Goal: Task Accomplishment & Management: Use online tool/utility

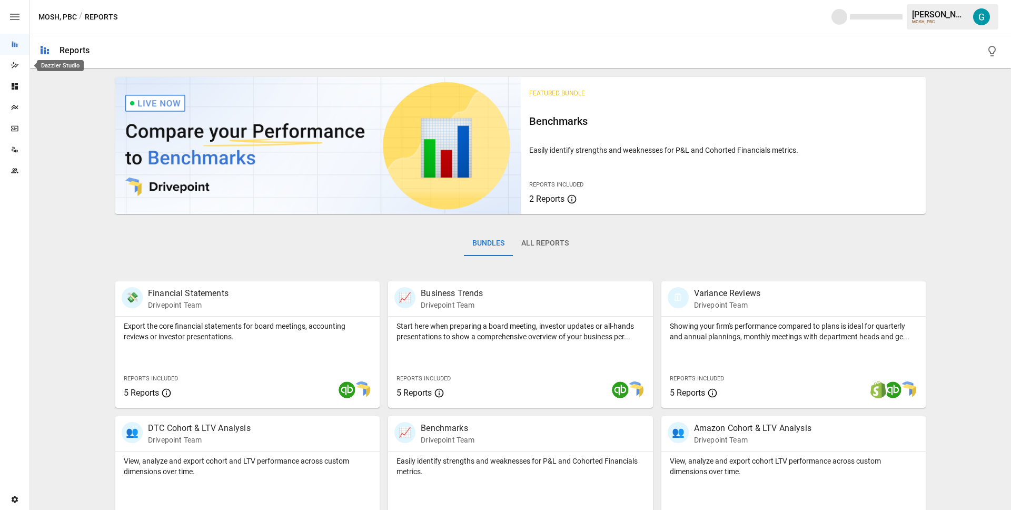
click at [16, 64] on icon "Dazzler Studio" at bounding box center [15, 65] width 8 height 8
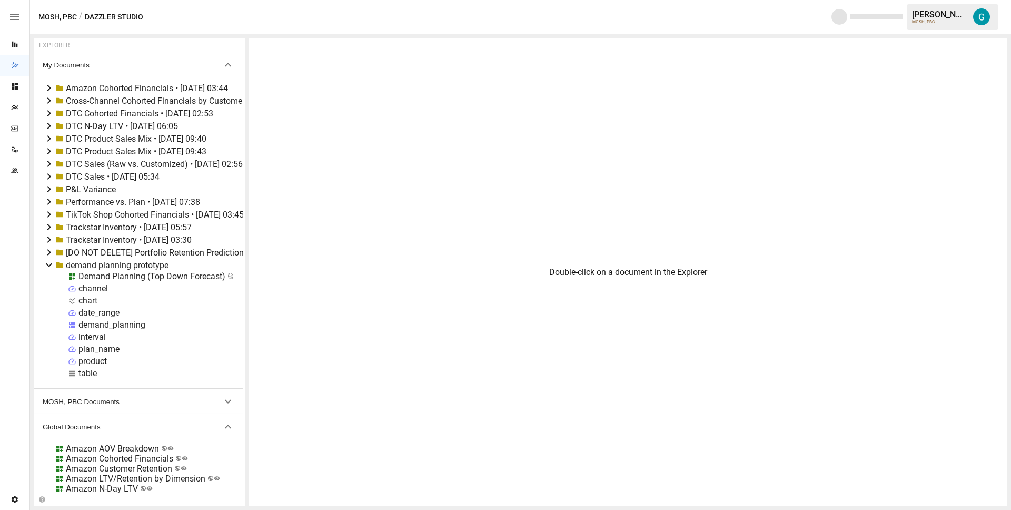
click at [51, 264] on icon at bounding box center [49, 265] width 13 height 13
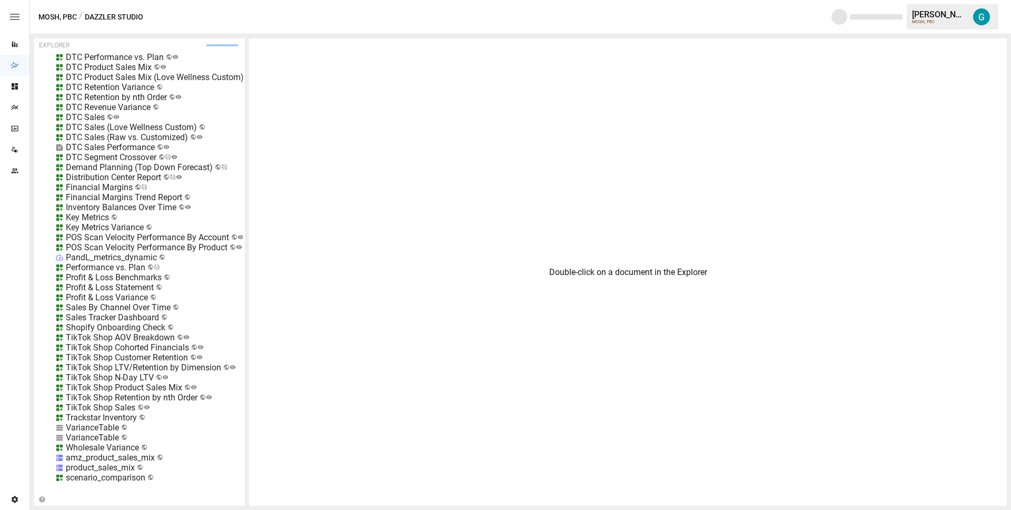
scroll to position [124, 0]
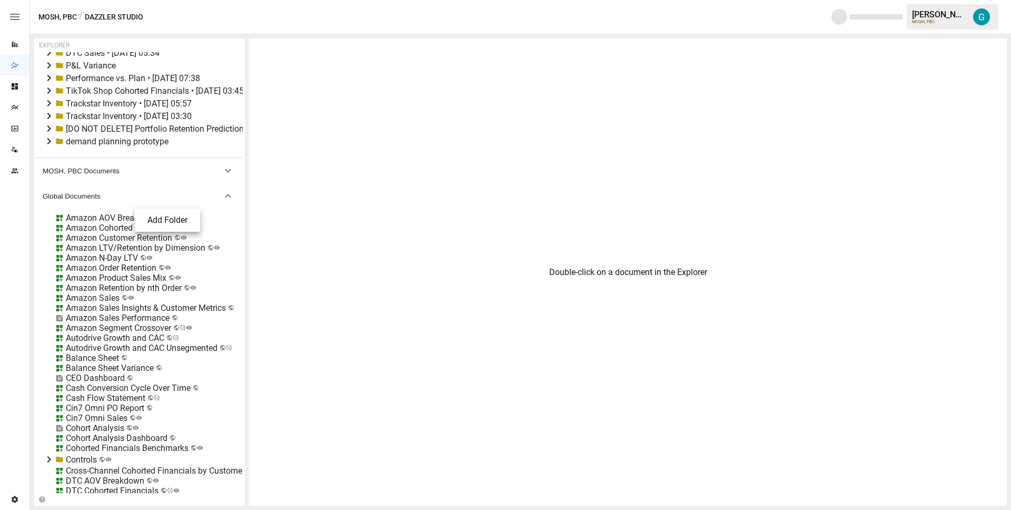
click at [109, 152] on div at bounding box center [505, 255] width 1011 height 510
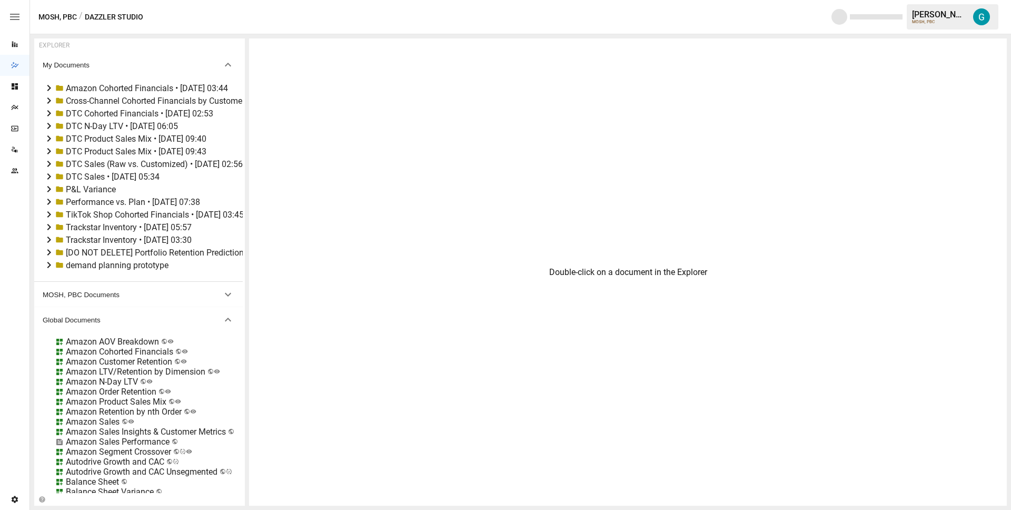
click at [107, 66] on span "My Documents" at bounding box center [132, 65] width 179 height 8
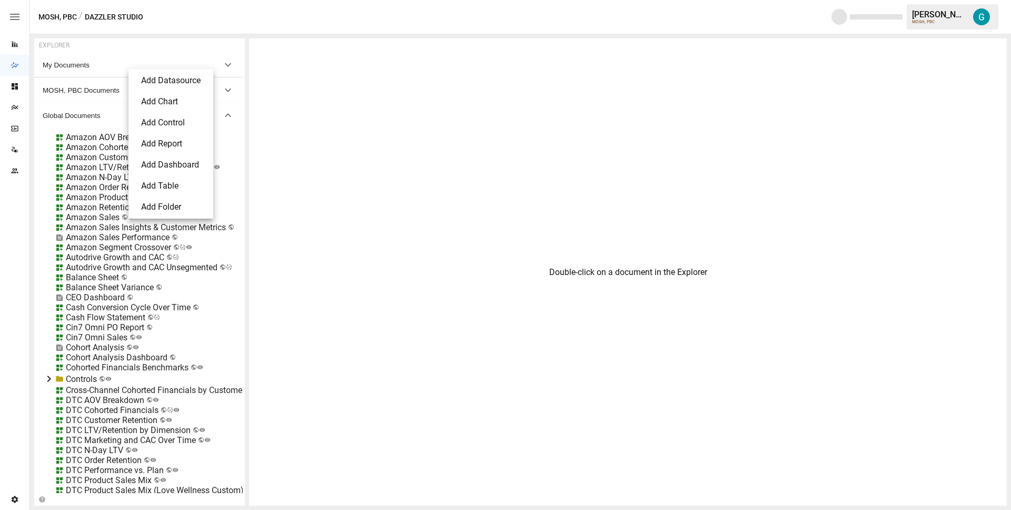
click at [107, 66] on div at bounding box center [505, 255] width 1011 height 510
click at [107, 66] on span "My Documents" at bounding box center [132, 65] width 179 height 8
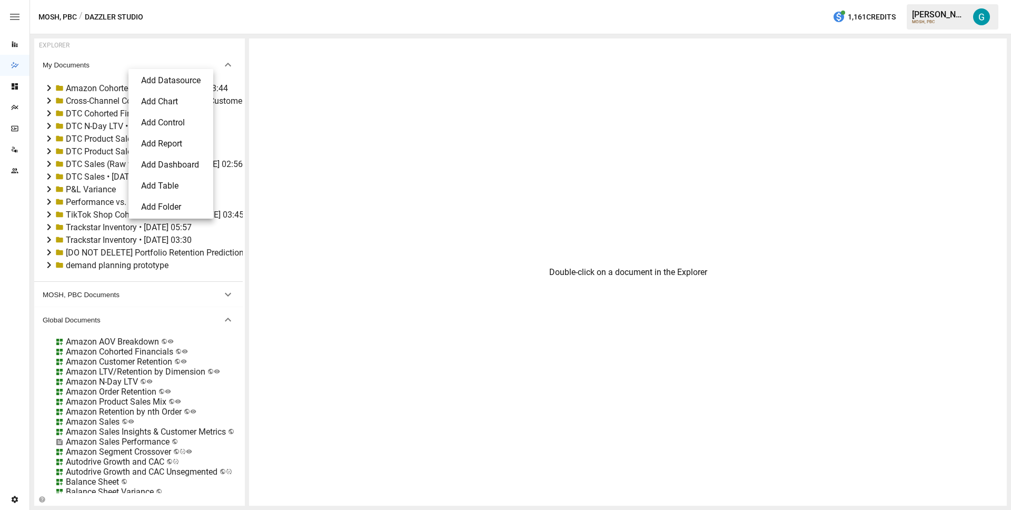
click at [186, 140] on li "Add Report" at bounding box center [171, 143] width 76 height 21
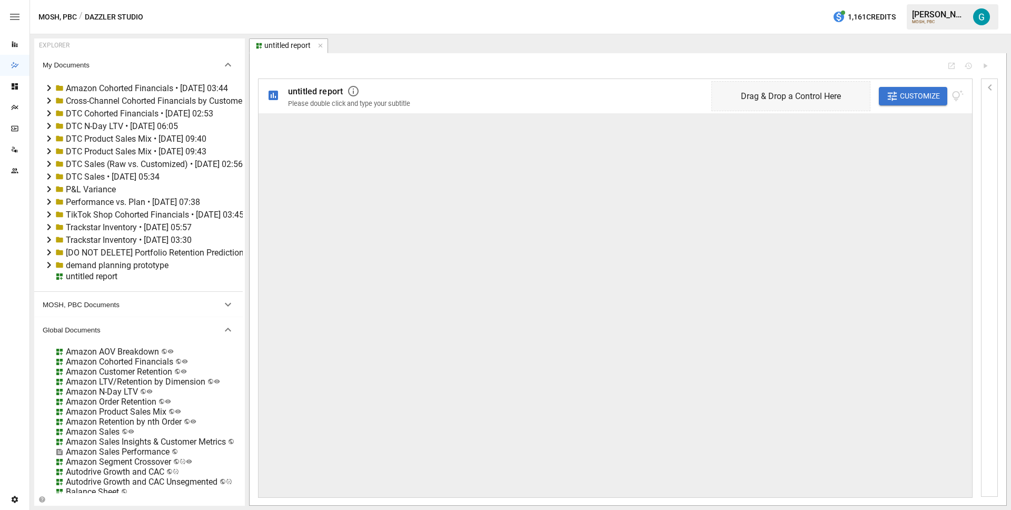
click at [47, 190] on icon at bounding box center [49, 189] width 13 height 13
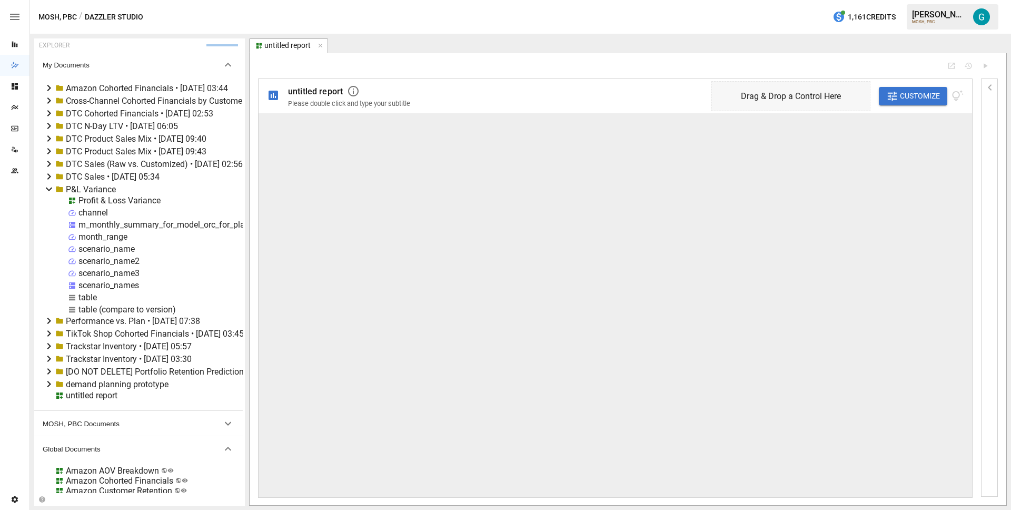
click at [126, 198] on div "Profit & Loss Variance" at bounding box center [119, 200] width 82 height 10
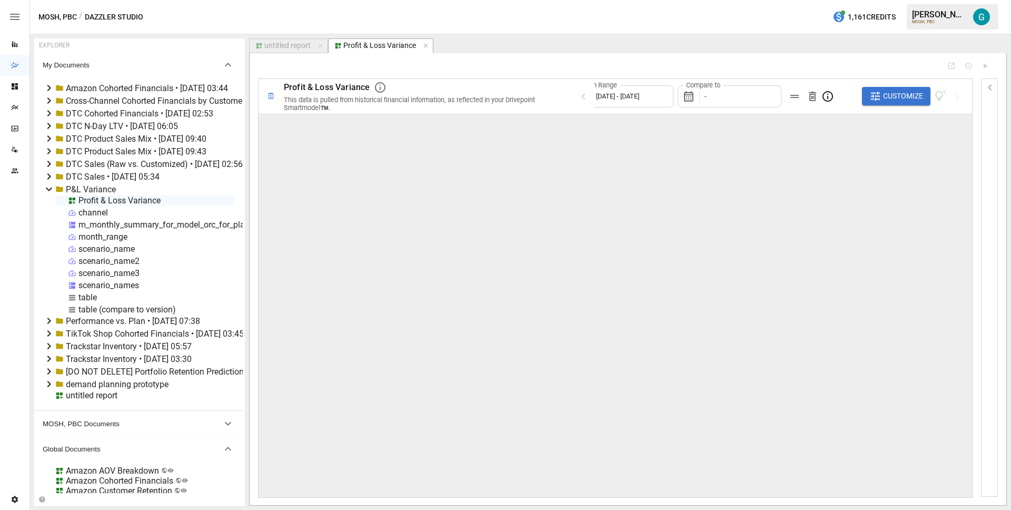
click at [115, 235] on div "month_range" at bounding box center [102, 237] width 49 height 10
click at [138, 294] on li "Duplicate" at bounding box center [145, 295] width 77 height 21
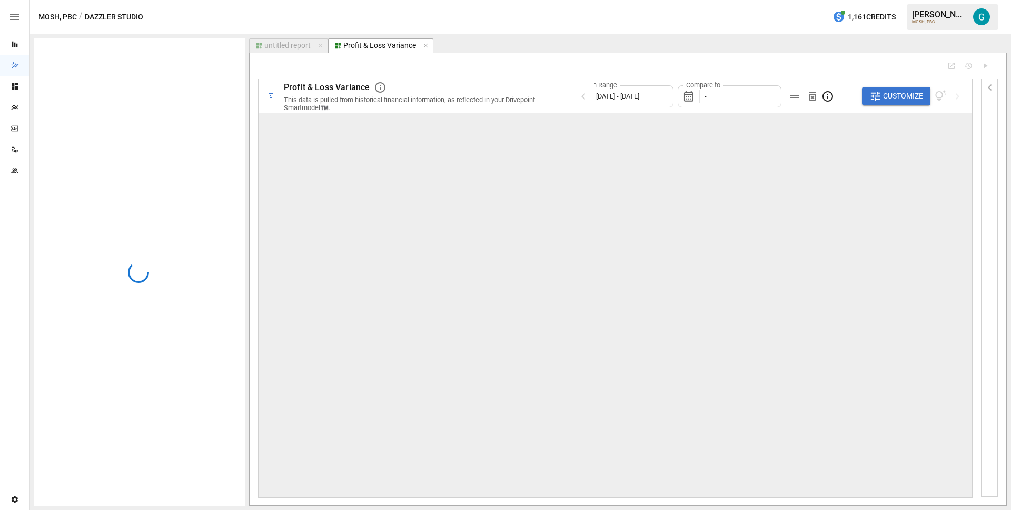
type input "**********"
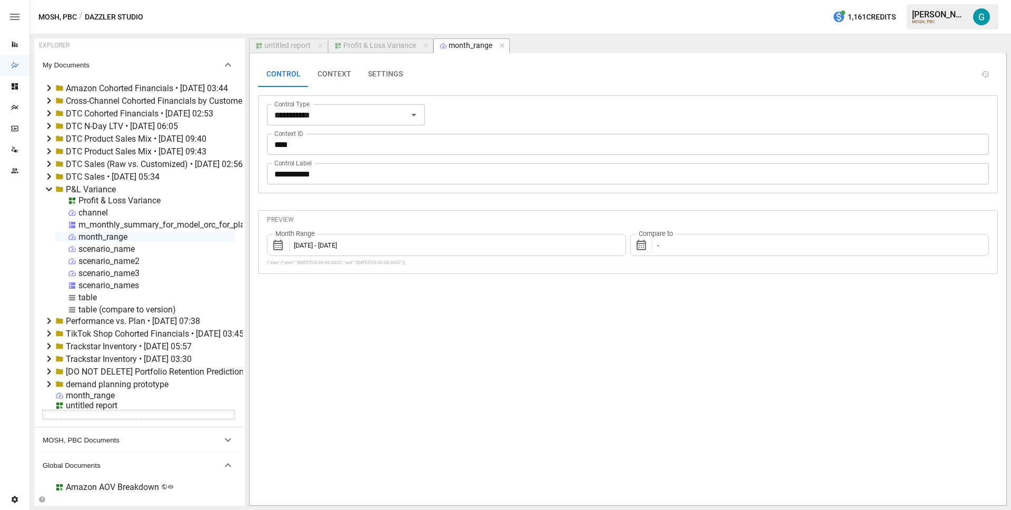
click at [104, 393] on div "month_range" at bounding box center [90, 395] width 49 height 10
click at [124, 430] on li "Rename" at bounding box center [133, 432] width 77 height 21
type input "**********"
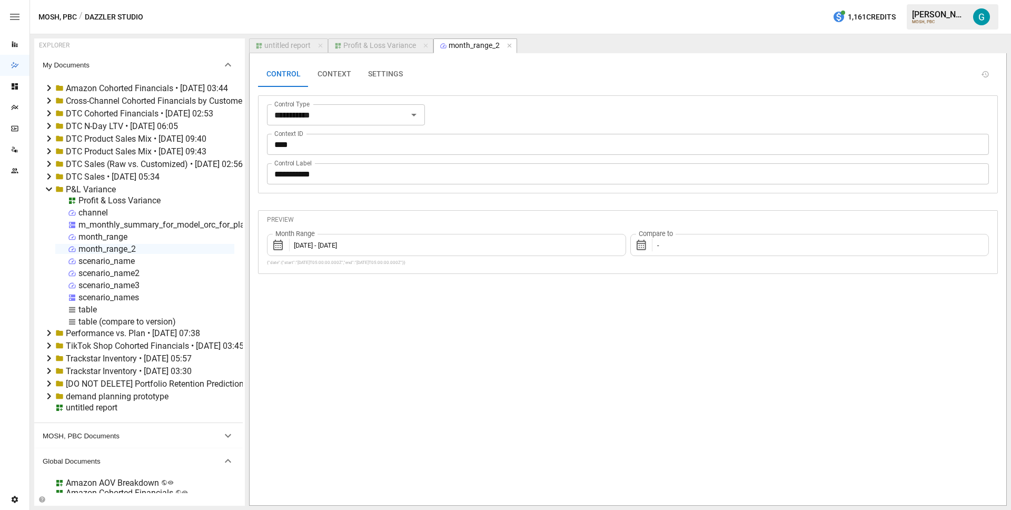
click at [373, 44] on div "Profit & Loss Variance" at bounding box center [379, 45] width 73 height 9
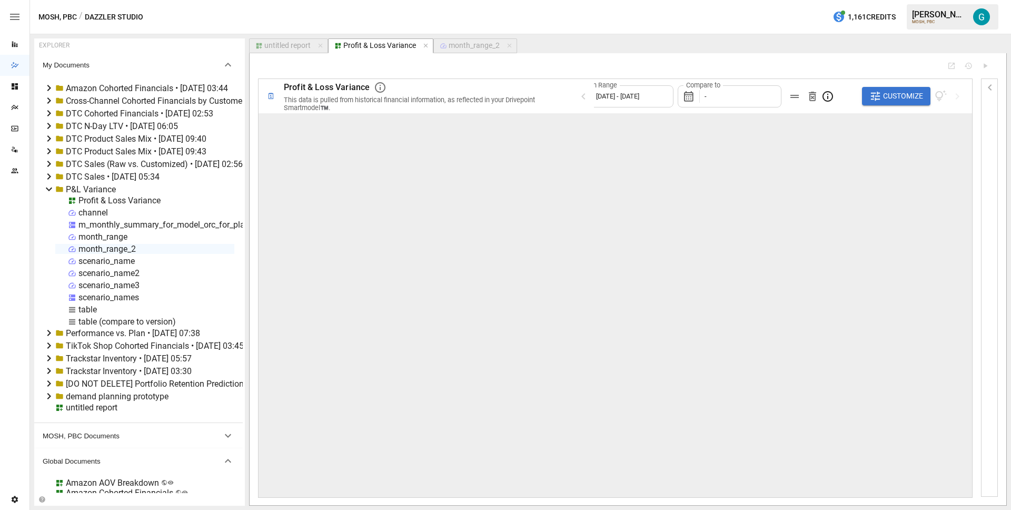
type input "**********"
click at [905, 93] on span "Customize" at bounding box center [903, 96] width 40 height 13
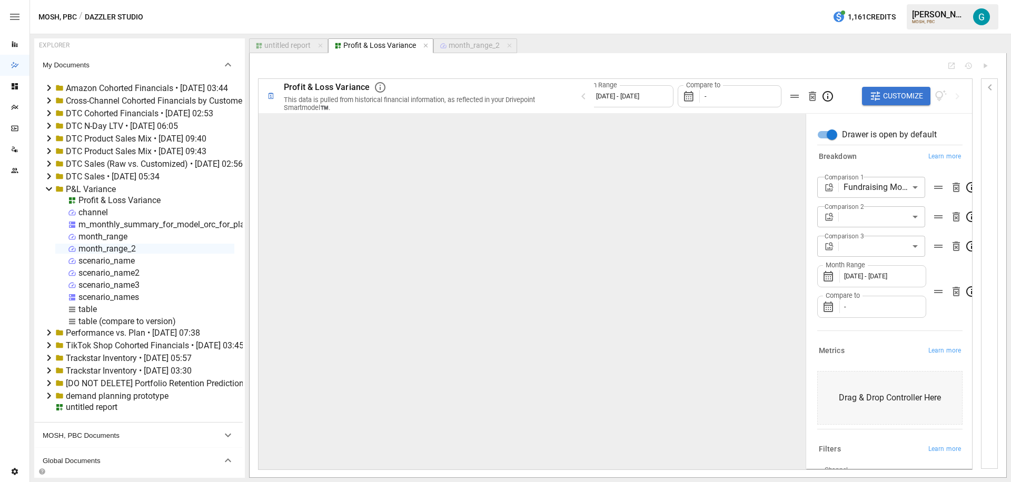
click at [103, 235] on div "month_range" at bounding box center [102, 237] width 49 height 10
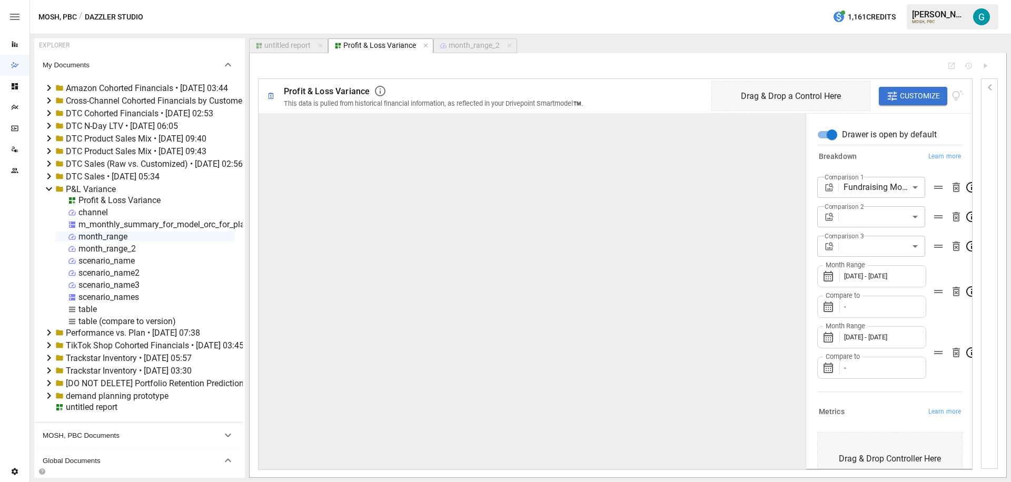
click at [807, 176] on div "**********" at bounding box center [888, 352] width 166 height 480
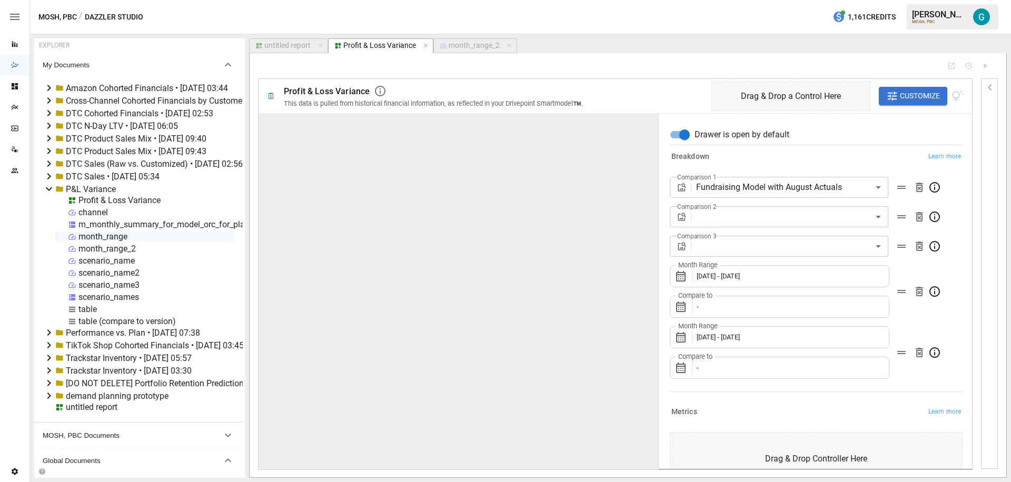
drag, startPoint x: 804, startPoint y: 178, endPoint x: 467, endPoint y: 193, distance: 338.0
click at [467, 193] on div "**********" at bounding box center [616, 291] width 714 height 357
click at [168, 248] on div "month_range_2" at bounding box center [144, 249] width 179 height 10
click at [734, 0] on body "Reports Dazzler Studio Dashboards Plans SmartModel ™ Data Sources Team Settings…" at bounding box center [505, 0] width 1011 height 0
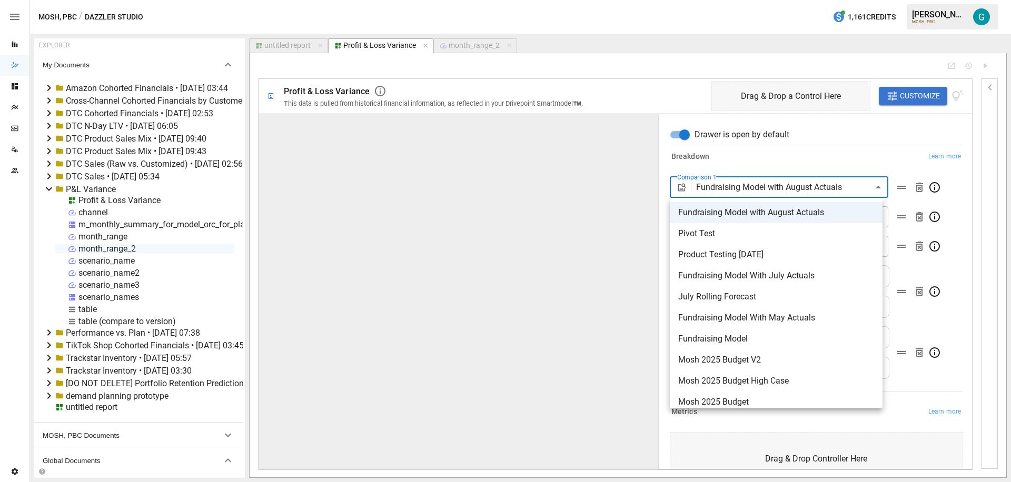
click at [747, 165] on div at bounding box center [505, 241] width 1011 height 482
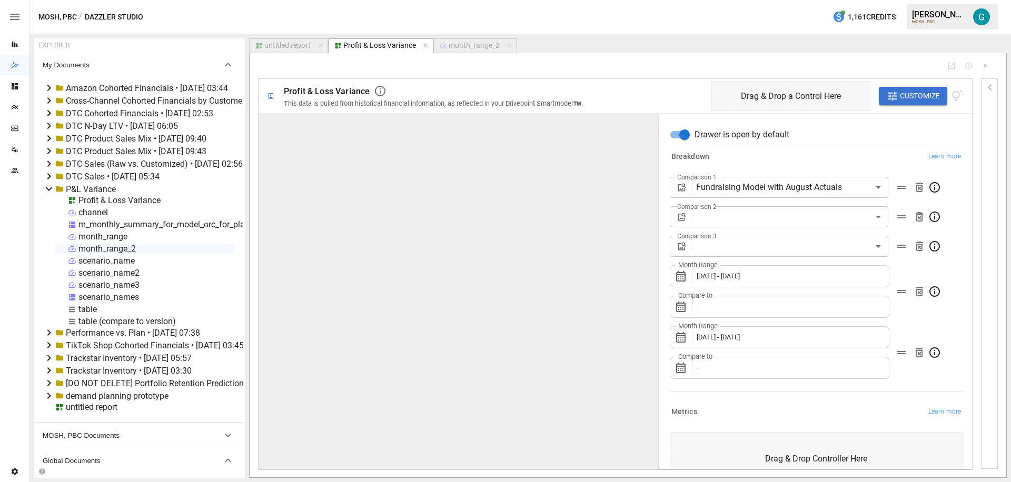
click at [736, 310] on div "Compare to -" at bounding box center [780, 307] width 220 height 22
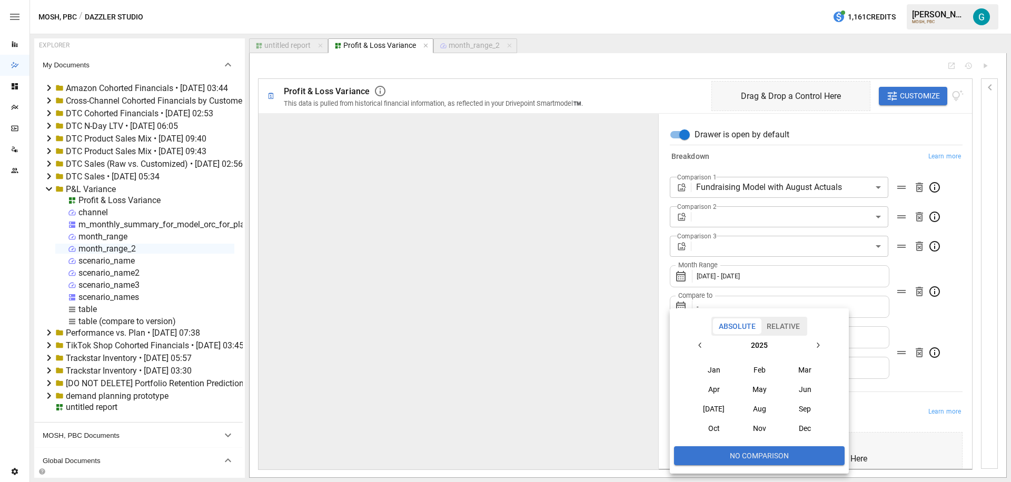
click at [791, 324] on button "Relative" at bounding box center [783, 327] width 45 height 16
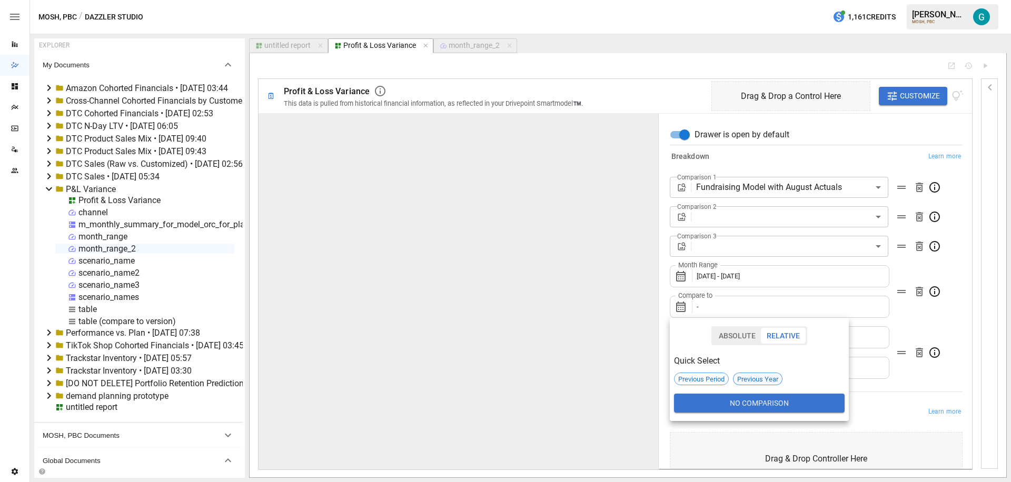
click at [762, 380] on span "Previous Year" at bounding box center [758, 380] width 48 height 8
drag, startPoint x: 931, startPoint y: 326, endPoint x: 879, endPoint y: 312, distance: 53.9
click at [931, 326] on div at bounding box center [505, 241] width 1011 height 482
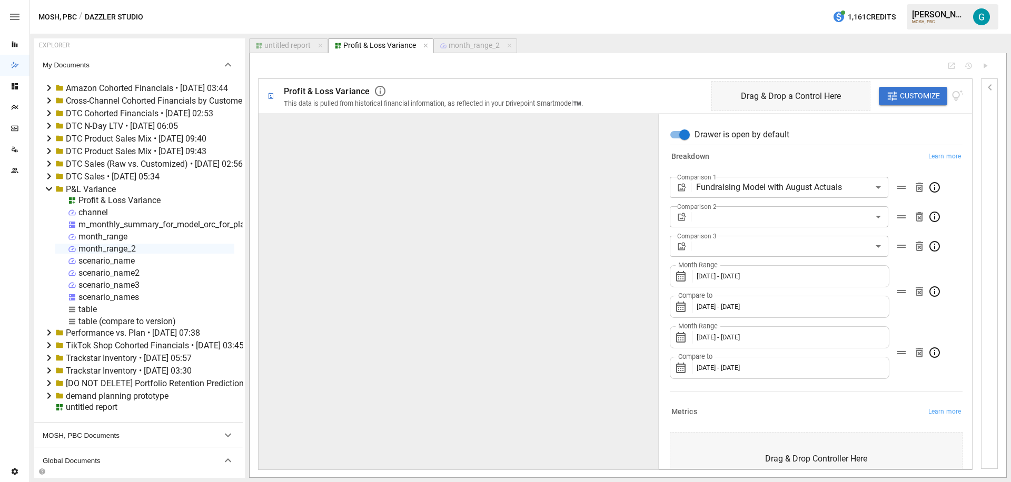
click at [740, 273] on span "[DATE] - [DATE]" at bounding box center [718, 276] width 43 height 8
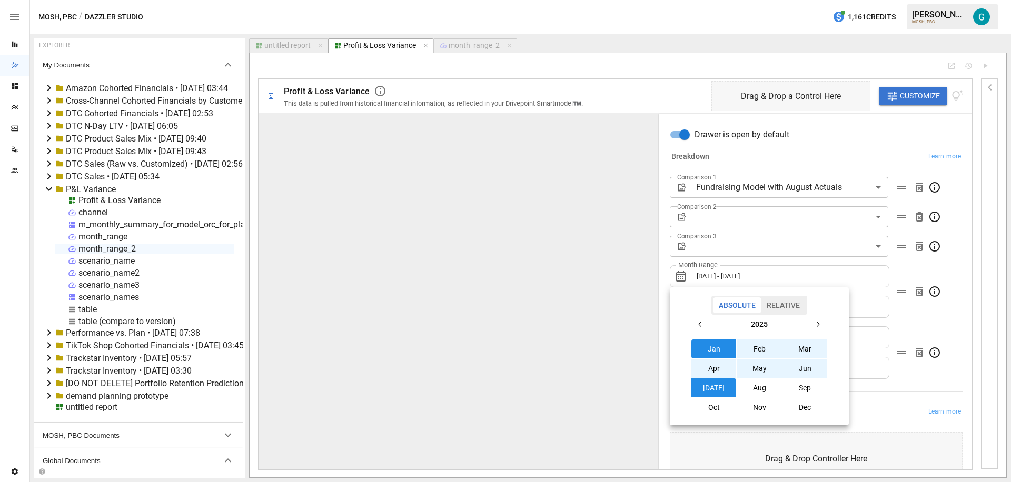
click at [701, 320] on icon "button" at bounding box center [700, 324] width 8 height 8
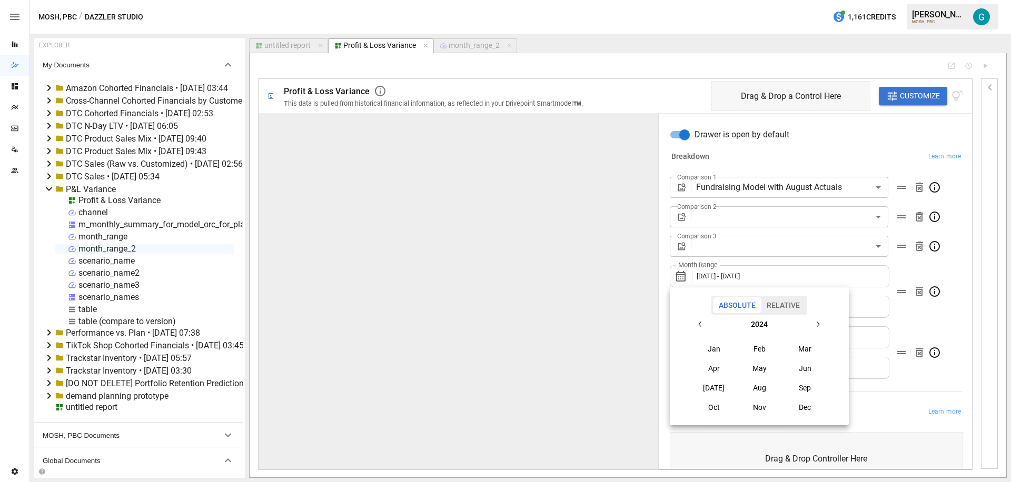
click at [719, 349] on button "Jan" at bounding box center [714, 349] width 45 height 19
click at [724, 377] on button "Apr" at bounding box center [714, 368] width 45 height 19
click at [903, 322] on div at bounding box center [505, 241] width 1011 height 482
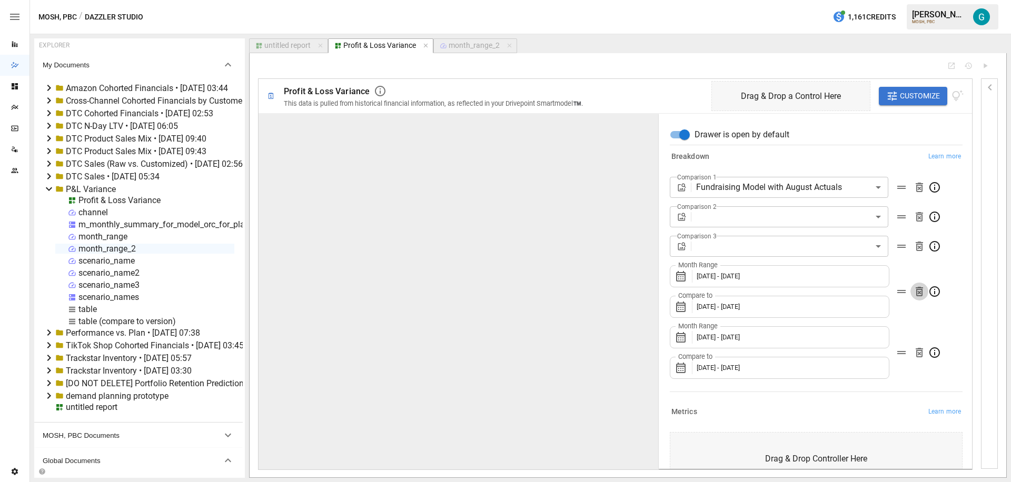
click at [915, 290] on icon "button" at bounding box center [919, 291] width 13 height 13
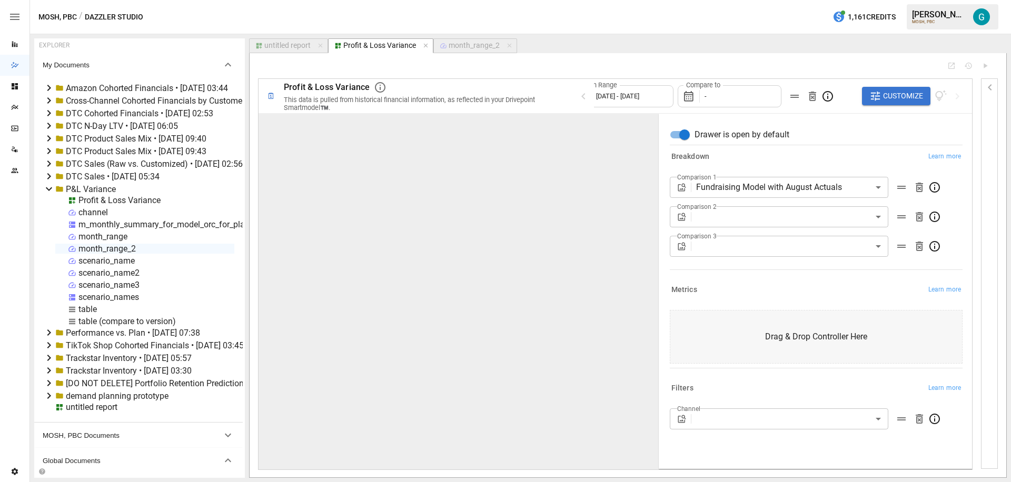
click at [100, 234] on div "month_range" at bounding box center [102, 237] width 49 height 10
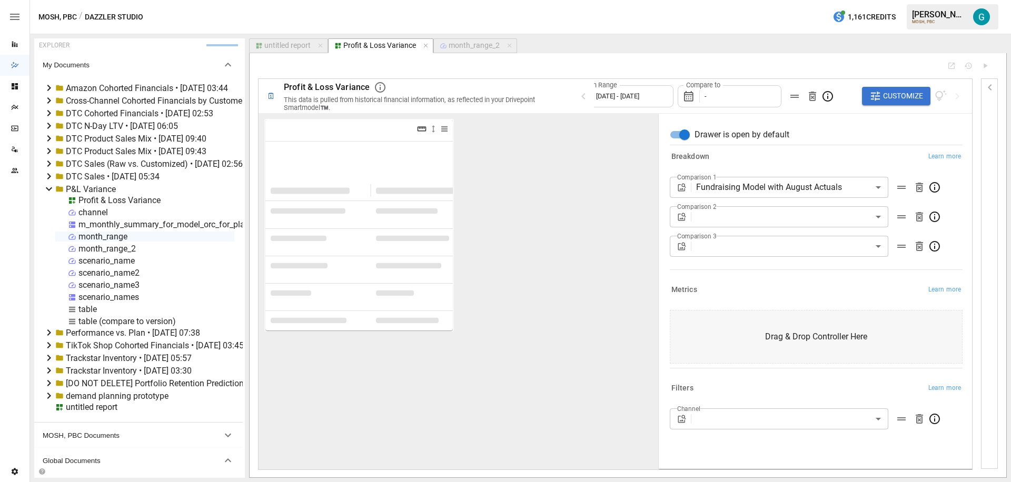
click at [423, 131] on icon "button" at bounding box center [421, 128] width 9 height 5
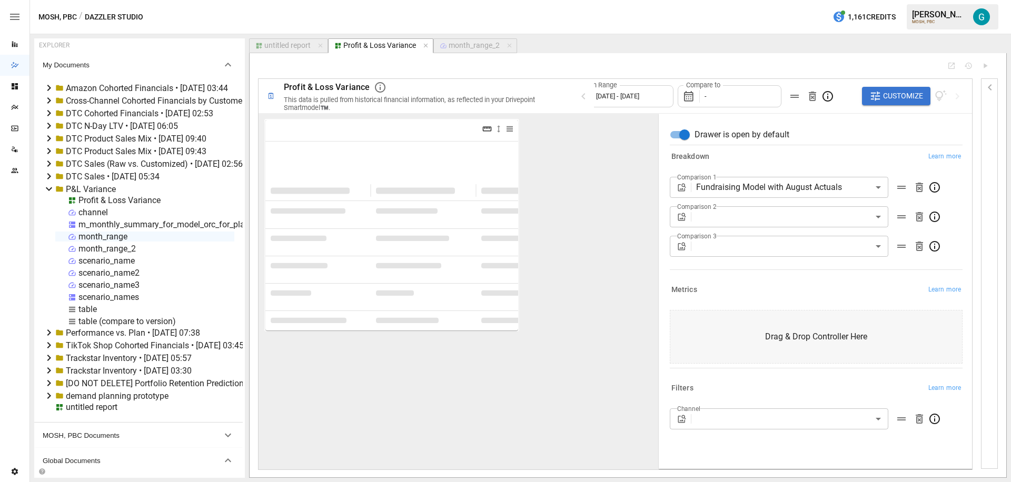
click at [485, 129] on icon "button" at bounding box center [487, 128] width 9 height 5
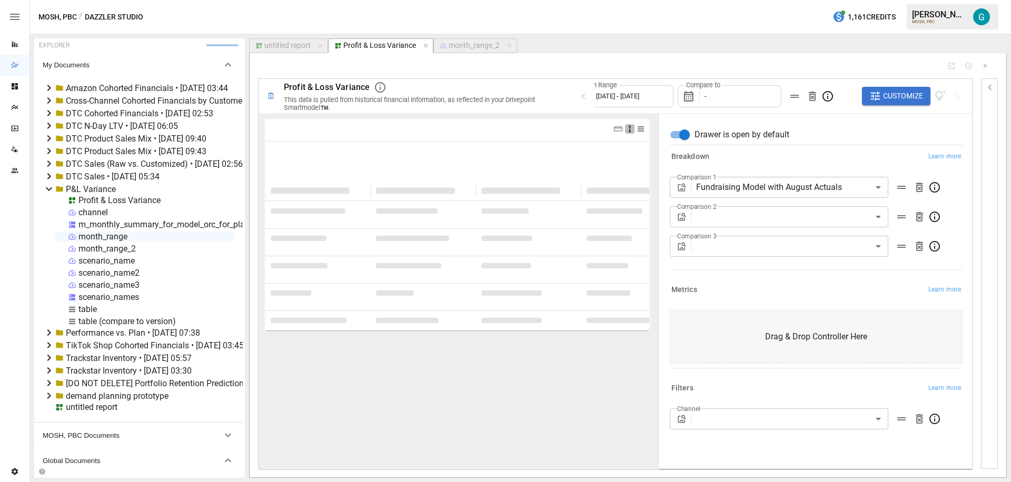
click at [630, 131] on icon "button" at bounding box center [629, 128] width 9 height 9
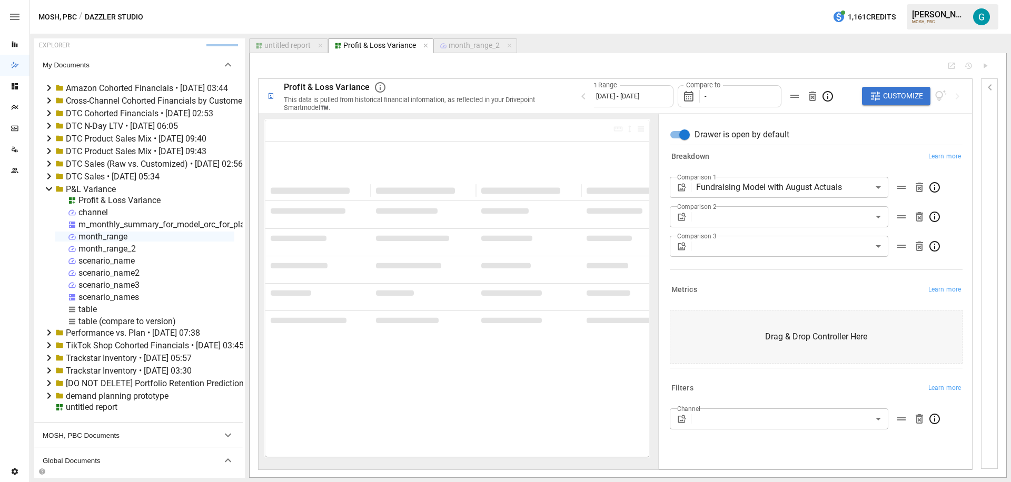
click at [738, 65] on div at bounding box center [598, 66] width 681 height 8
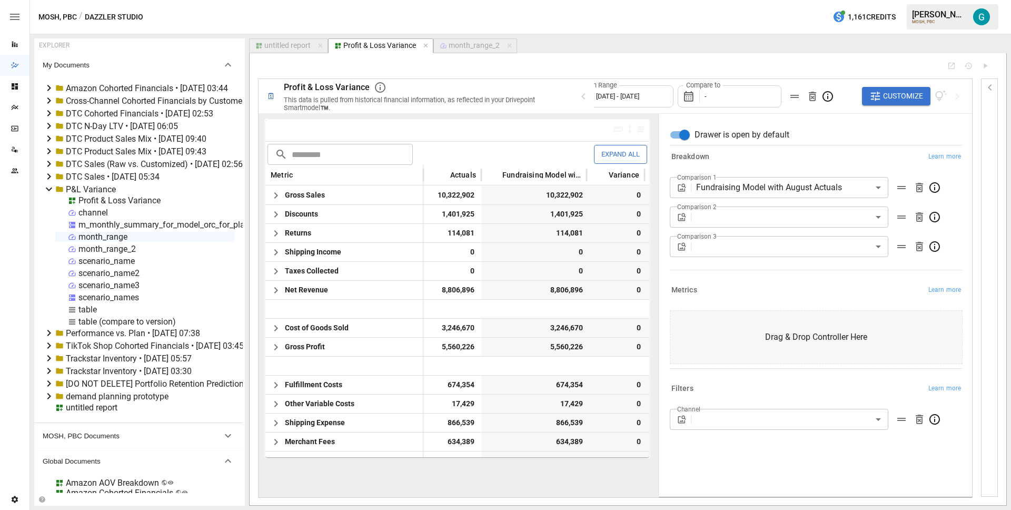
click at [754, 277] on div "**********" at bounding box center [814, 211] width 297 height 133
click at [93, 308] on div "table" at bounding box center [87, 309] width 18 height 10
select select "**********"
select select "********"
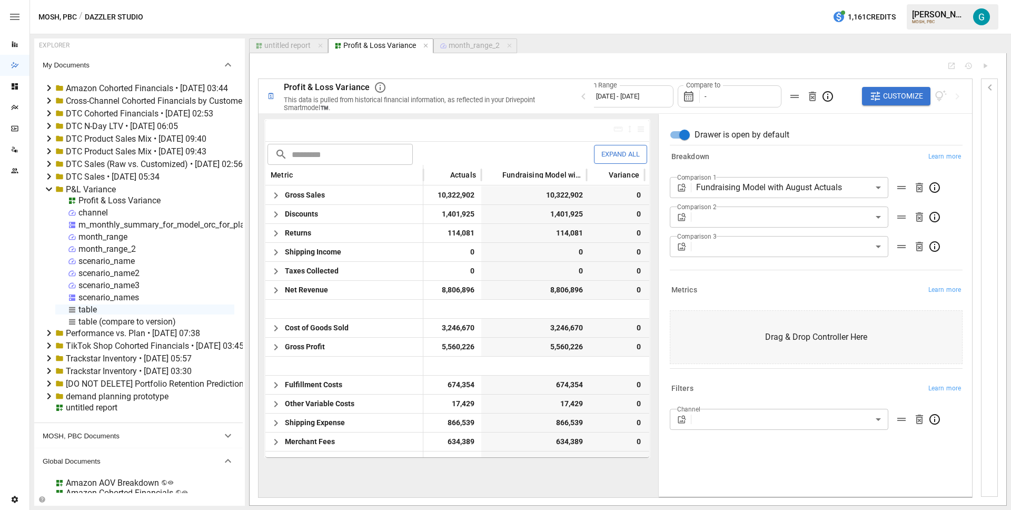
select select "**********"
select select "********"
select select "**********"
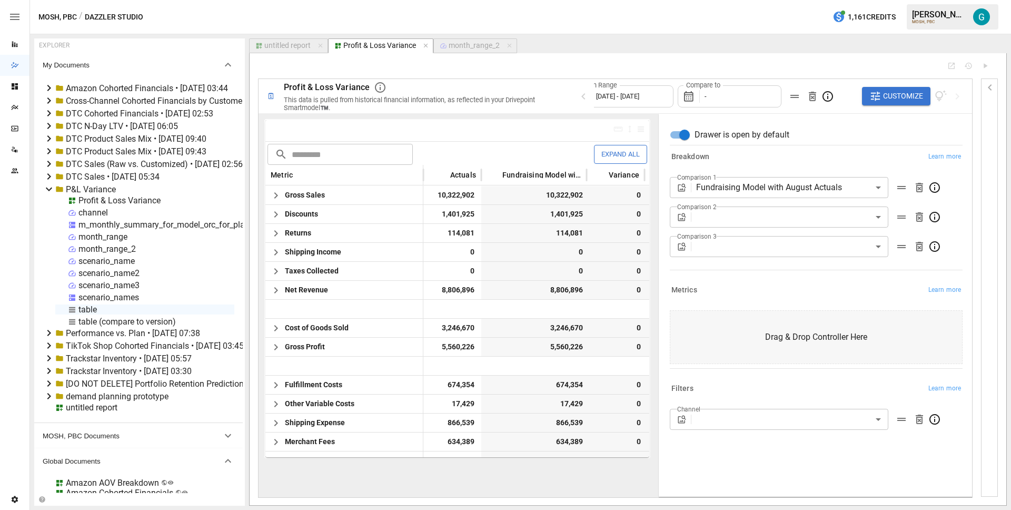
select select "**********"
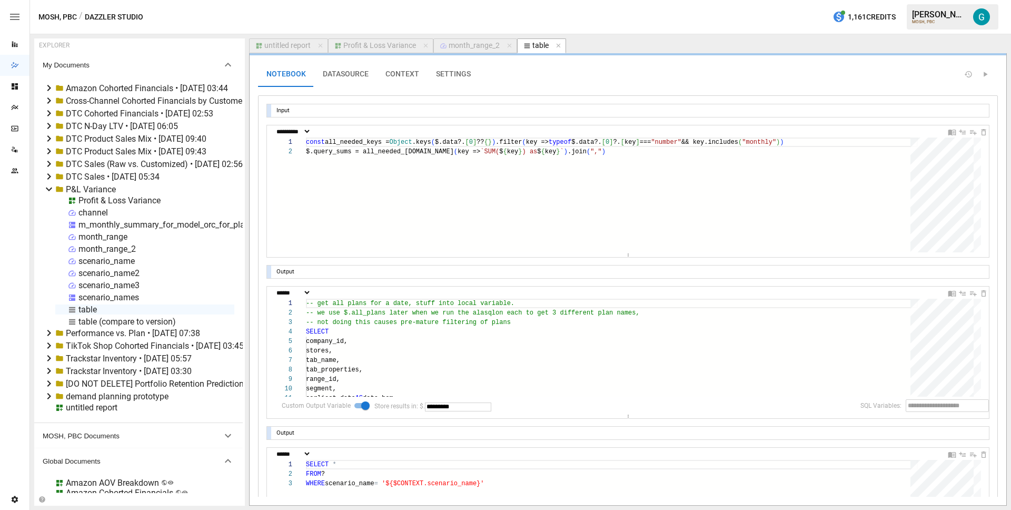
click at [467, 81] on button "SETTINGS" at bounding box center [454, 74] width 52 height 25
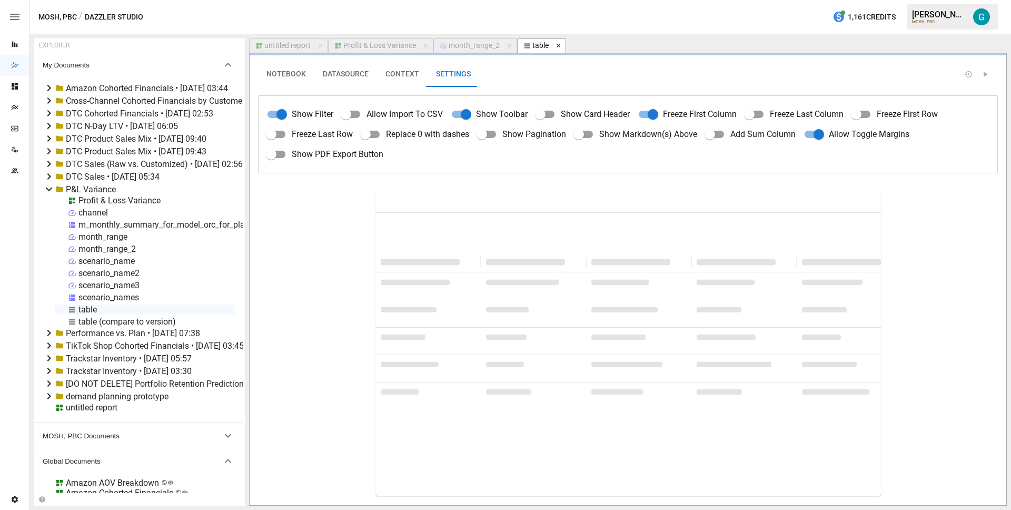
click at [556, 43] on icon "button" at bounding box center [558, 45] width 7 height 7
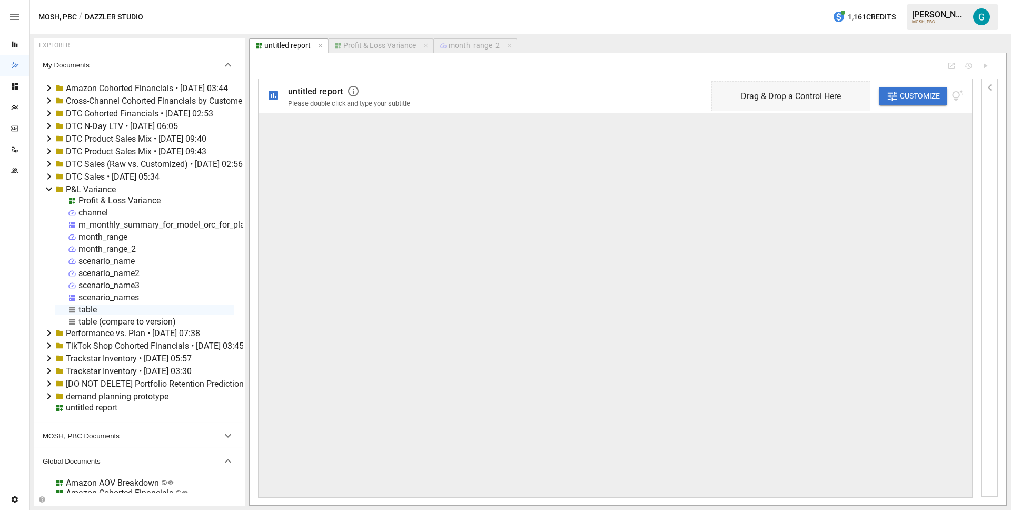
click at [127, 270] on div "scenario_name2" at bounding box center [108, 273] width 61 height 10
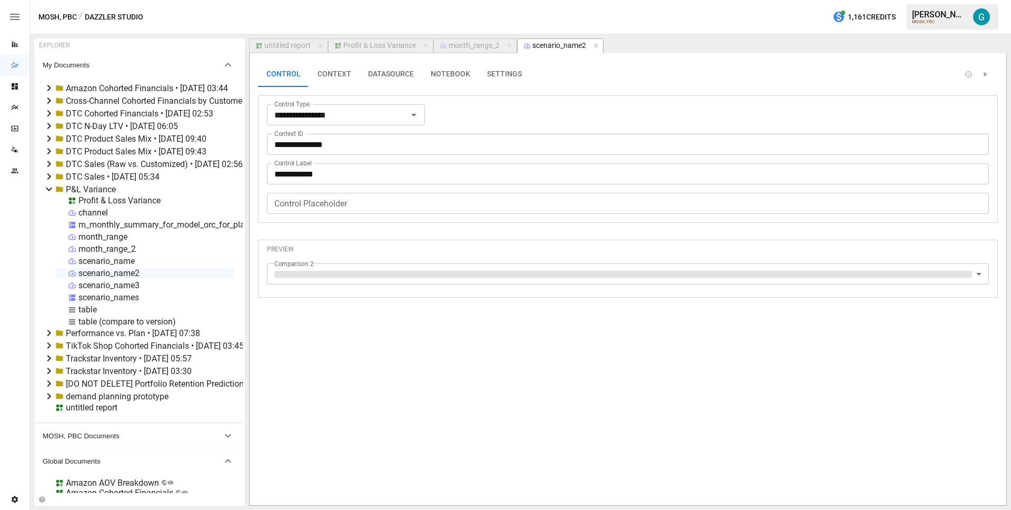
click at [495, 75] on button "SETTINGS" at bounding box center [505, 74] width 52 height 25
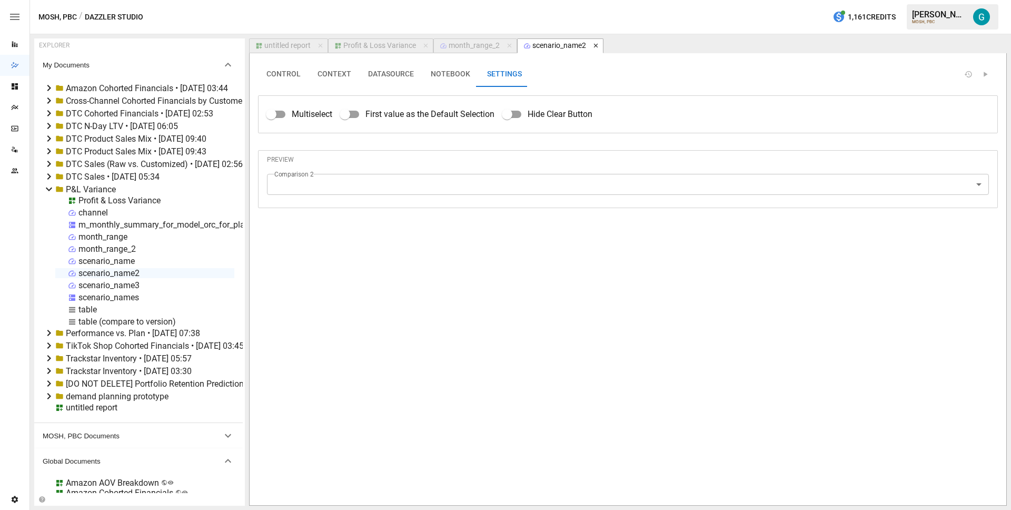
click at [597, 43] on icon "button" at bounding box center [596, 45] width 7 height 7
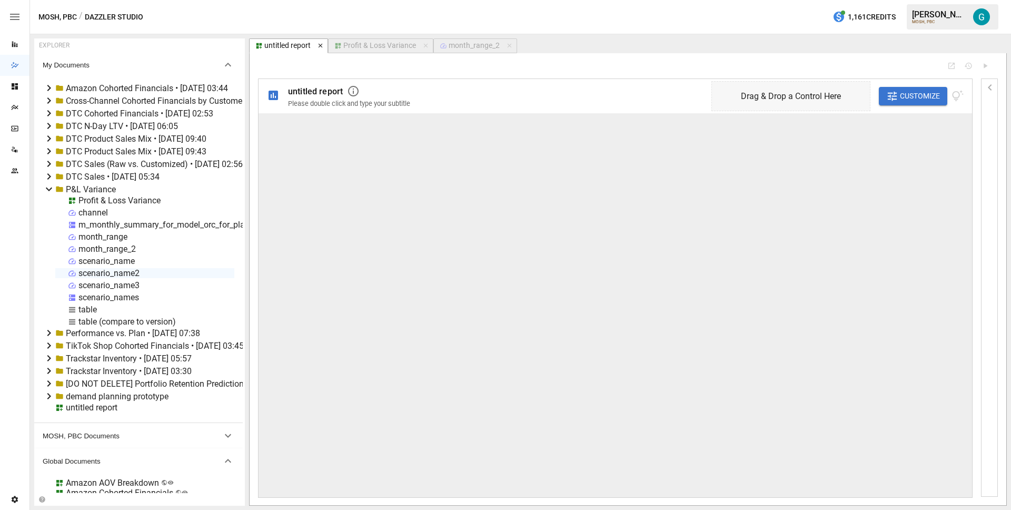
click at [320, 48] on icon "button" at bounding box center [320, 45] width 7 height 7
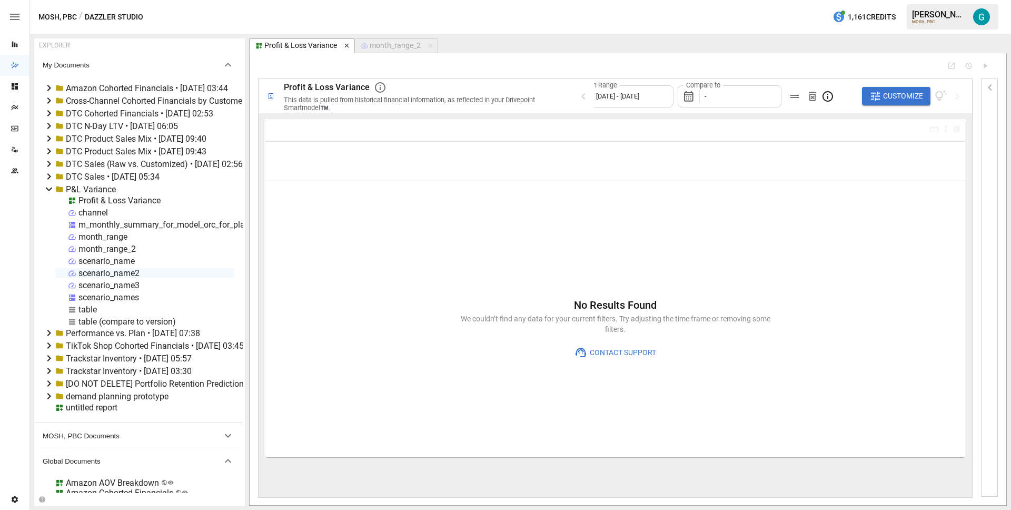
type input "**********"
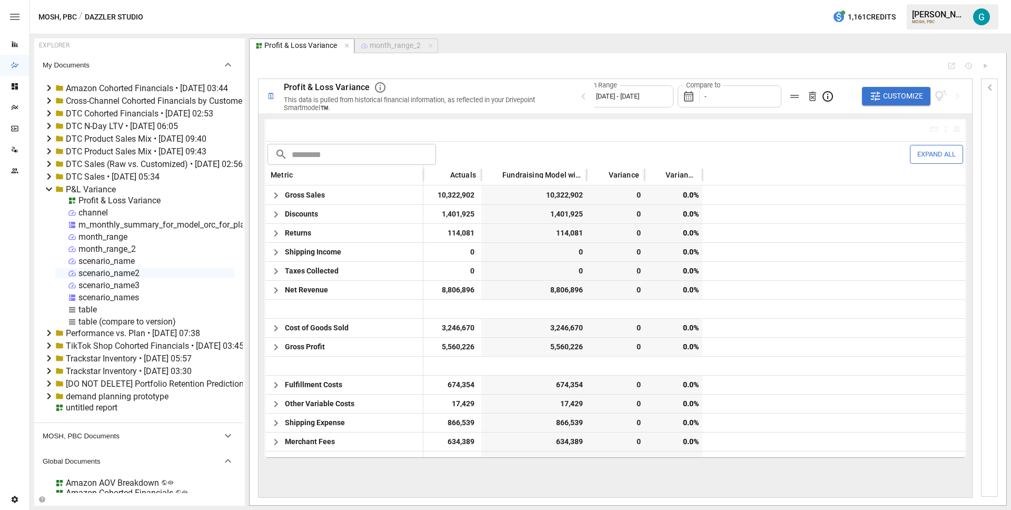
click at [496, 28] on div "MOSH, PBC / Dazzler Studio 1,161 Credits [PERSON_NAME] MOSH, PBC" at bounding box center [520, 17] width 981 height 34
click at [903, 102] on span "Customize" at bounding box center [903, 96] width 40 height 13
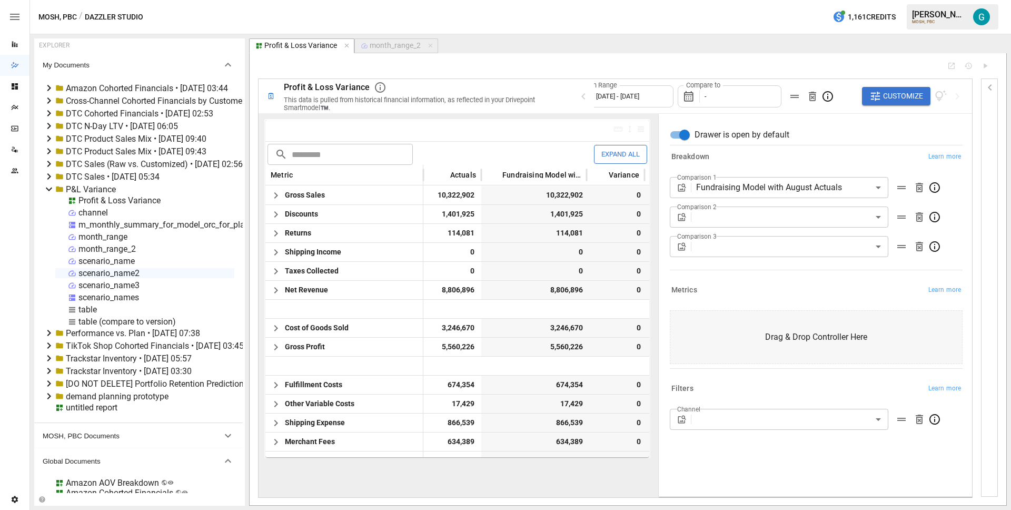
click at [874, 119] on div "**********" at bounding box center [814, 291] width 314 height 358
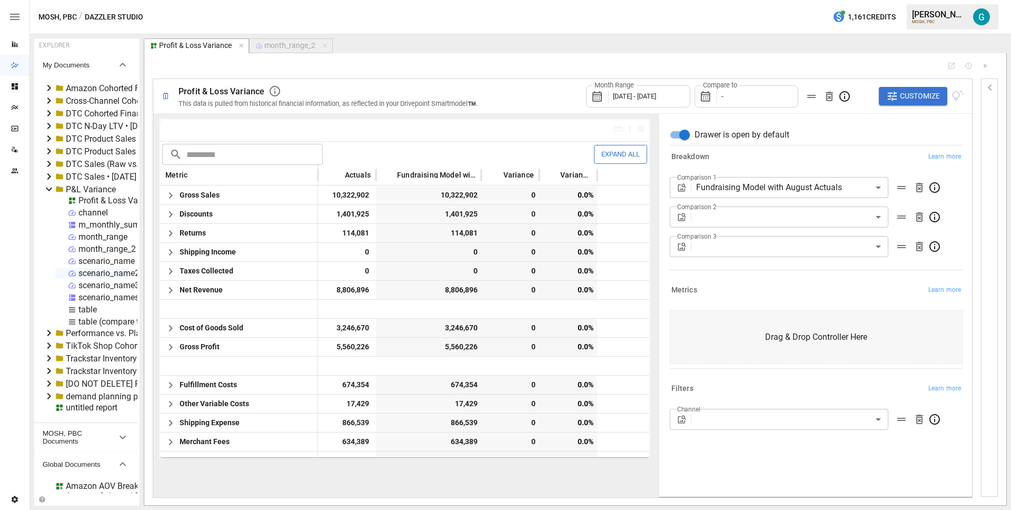
drag, startPoint x: 243, startPoint y: 121, endPoint x: 81, endPoint y: 128, distance: 161.9
click at [81, 128] on div "EXPLORER My Documents Amazon Cohorted Financials • [DATE] 03:44 Cross-Channel C…" at bounding box center [86, 271] width 105 height 467
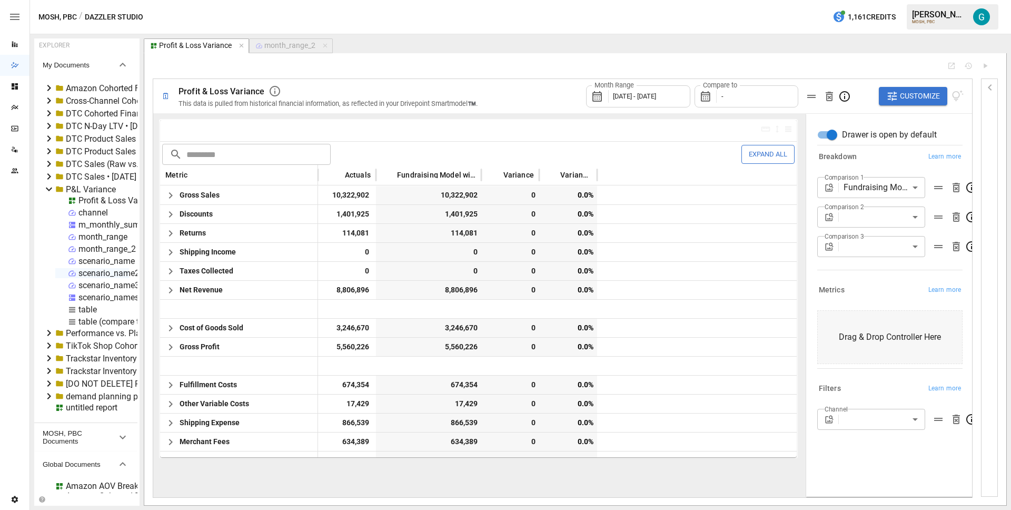
drag, startPoint x: 657, startPoint y: 202, endPoint x: 854, endPoint y: 196, distance: 197.1
click at [854, 196] on div "**********" at bounding box center [888, 305] width 169 height 384
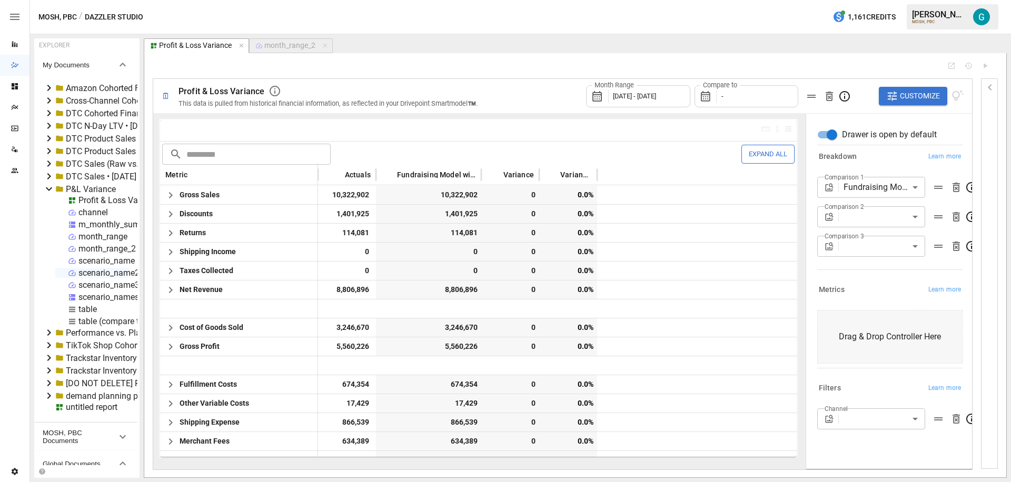
click at [870, 0] on body "Reports Dazzler Studio Dashboards Plans SmartModel ™ Data Sources Team Settings…" at bounding box center [505, 0] width 1011 height 0
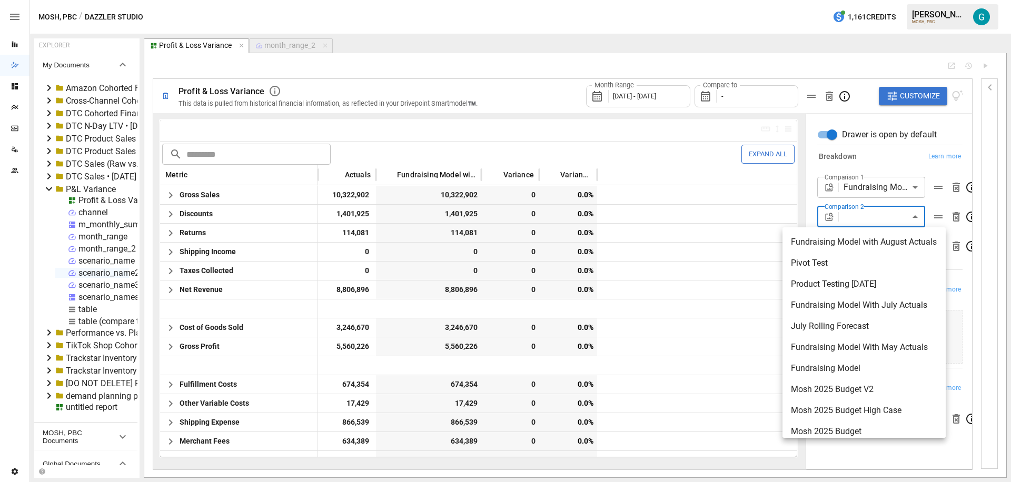
click at [998, 202] on div at bounding box center [505, 241] width 1011 height 482
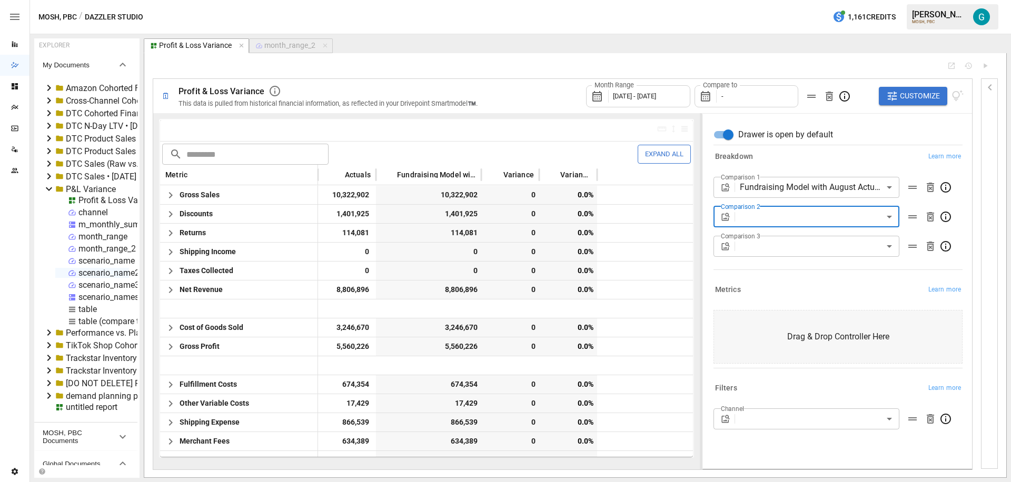
drag, startPoint x: 804, startPoint y: 211, endPoint x: 700, endPoint y: 215, distance: 104.4
click at [700, 215] on div at bounding box center [701, 291] width 2 height 357
click at [845, 0] on body "Reports Dazzler Studio Dashboards Plans SmartModel ™ Data Sources Team Settings…" at bounding box center [505, 0] width 1011 height 0
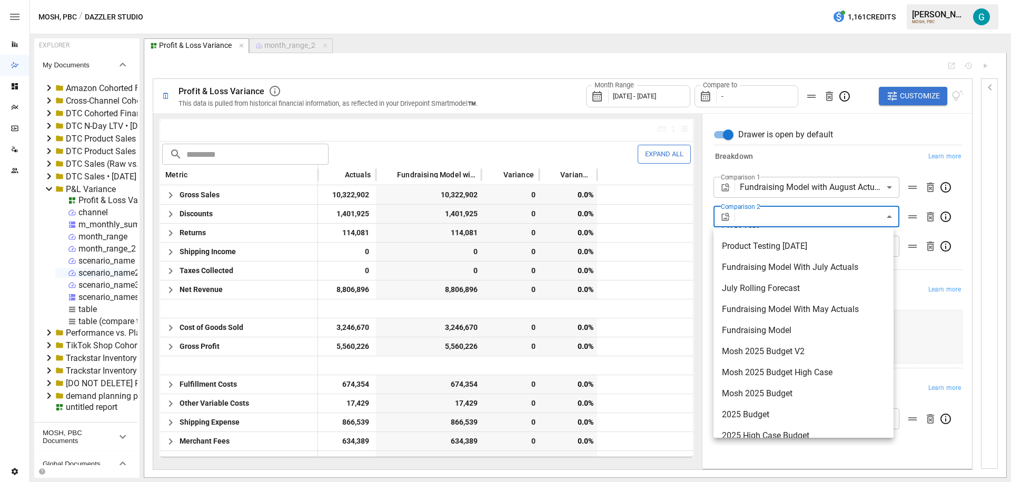
scroll to position [72, 0]
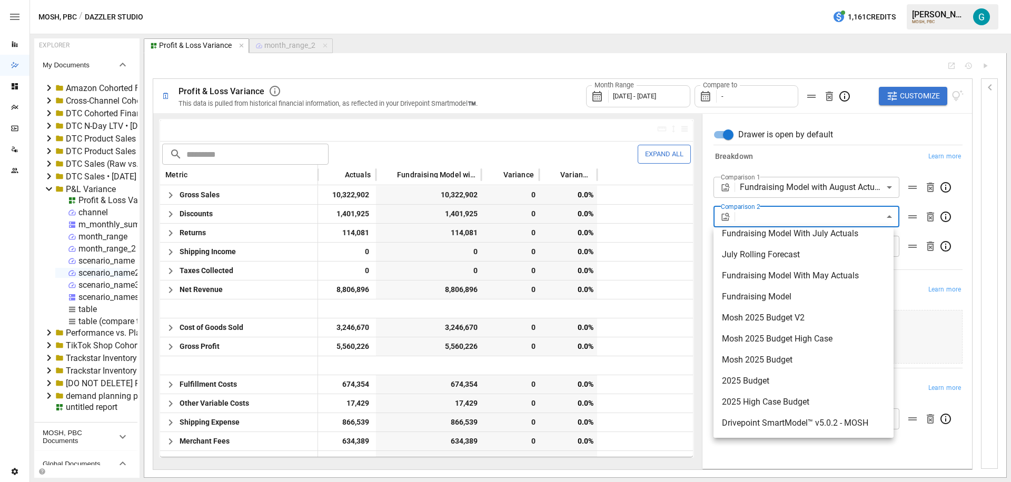
click at [771, 381] on span "2025 Budget" at bounding box center [803, 381] width 163 height 13
type input "**********"
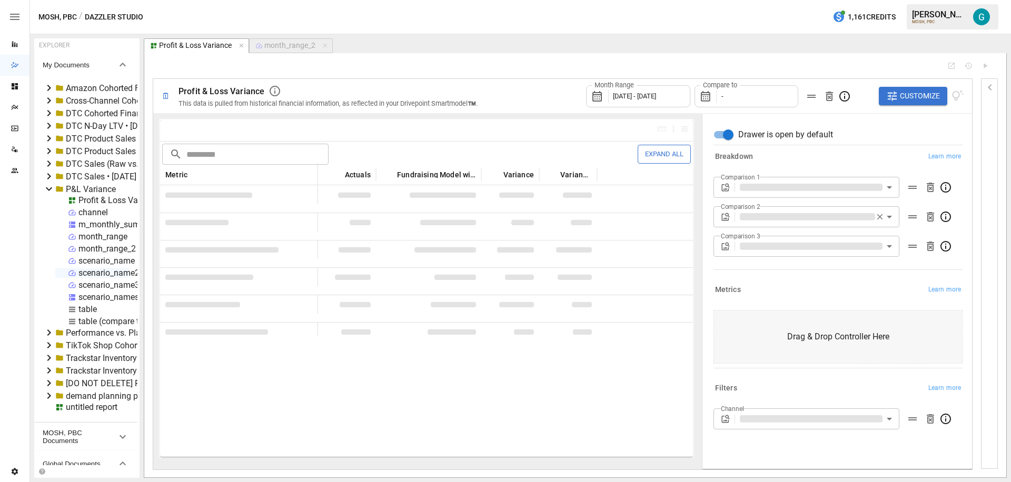
click at [990, 179] on div at bounding box center [990, 282] width 16 height 373
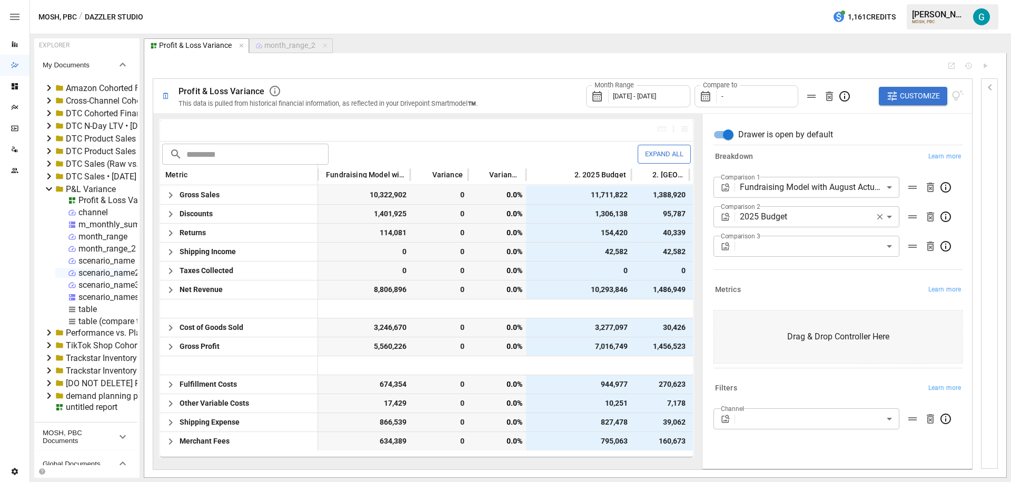
scroll to position [0, 133]
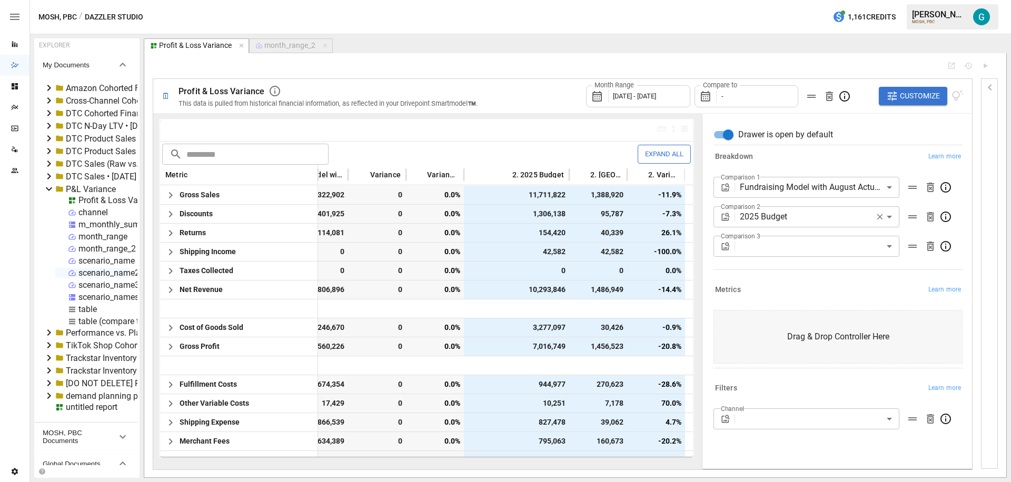
click at [770, 0] on body "Reports Dazzler Studio Dashboards Plans SmartModel ™ Data Sources Team Settings…" at bounding box center [505, 0] width 1011 height 0
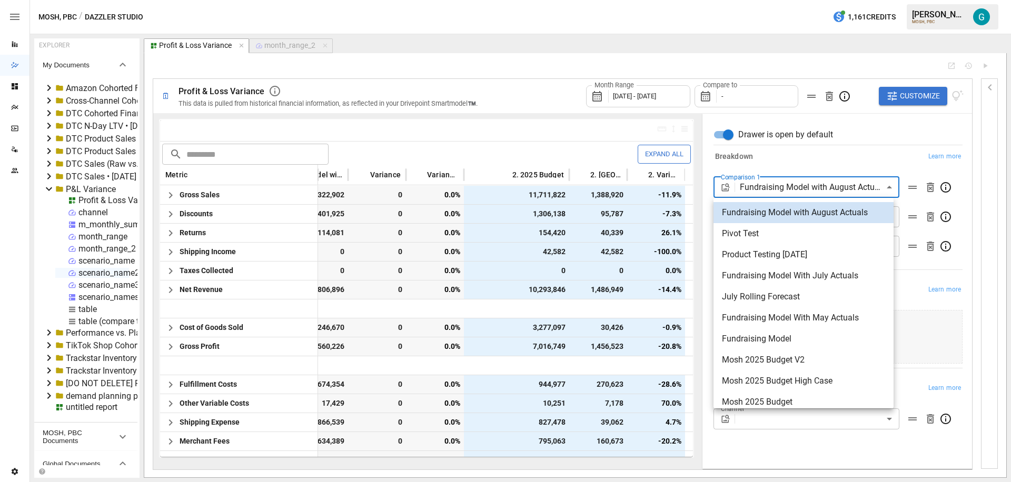
click at [773, 168] on div at bounding box center [505, 241] width 1011 height 482
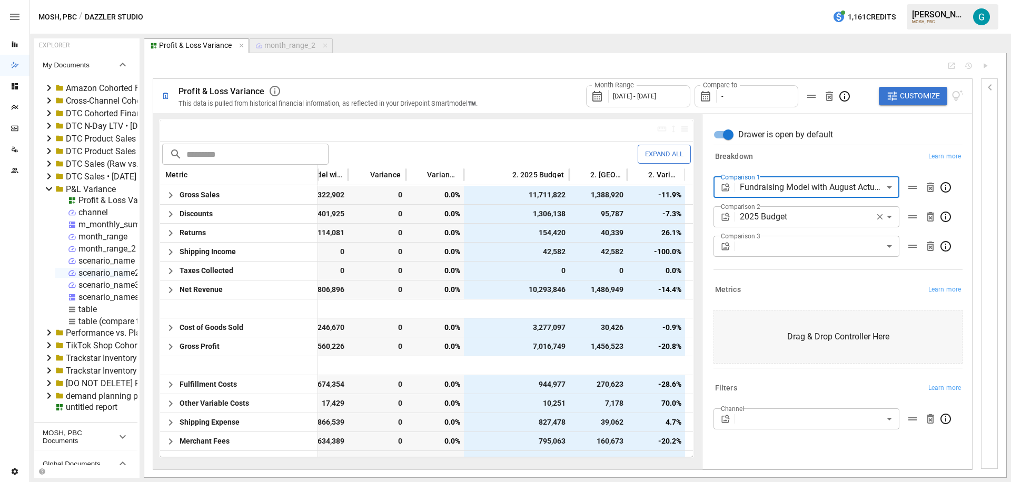
click at [773, 0] on body "Reports Dazzler Studio Dashboards Plans SmartModel ™ Data Sources Team Settings…" at bounding box center [505, 0] width 1011 height 0
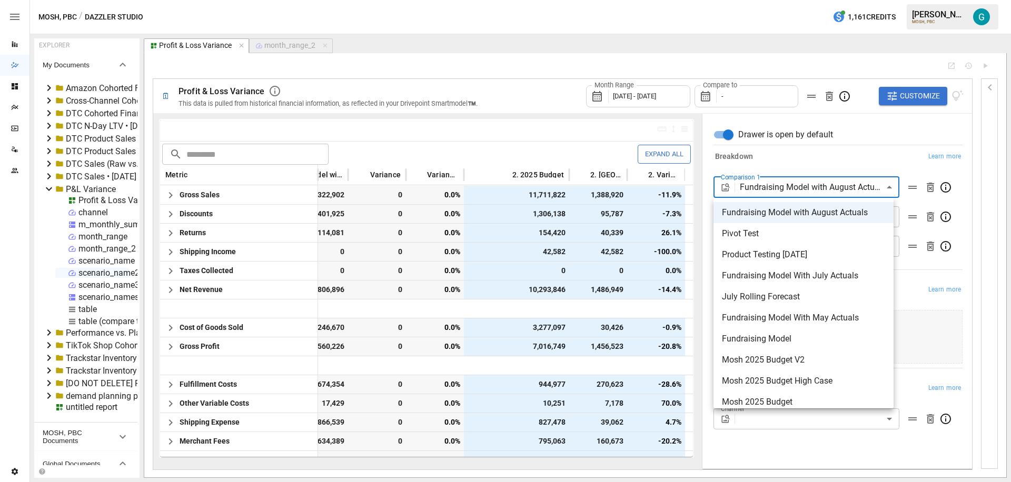
click at [867, 130] on div at bounding box center [505, 241] width 1011 height 482
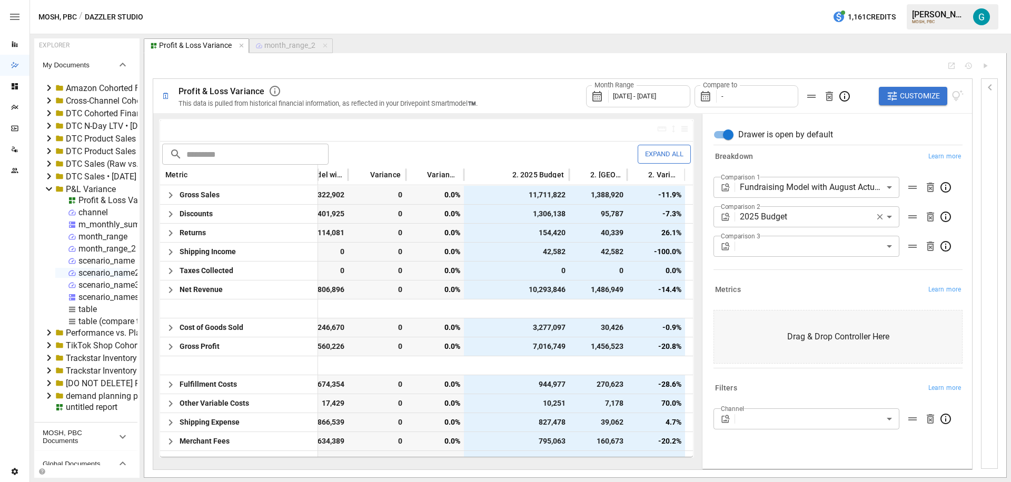
click at [751, 98] on div "Compare to -" at bounding box center [747, 96] width 104 height 22
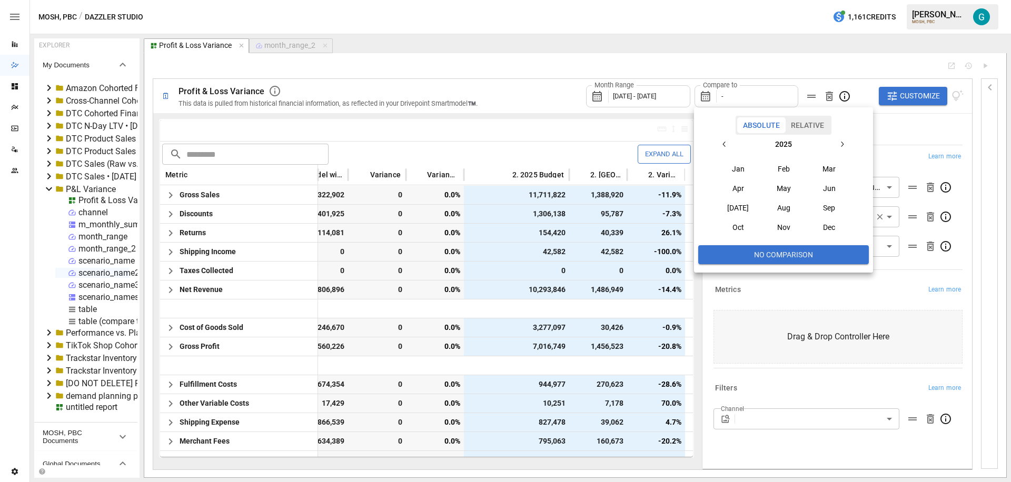
click at [906, 122] on div at bounding box center [505, 241] width 1011 height 482
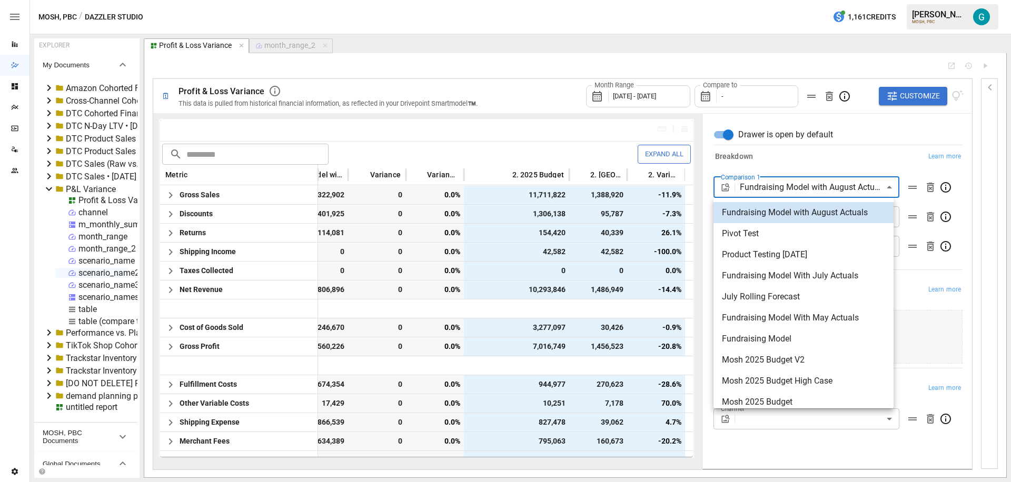
click at [805, 0] on body "Reports Dazzler Studio Dashboards Plans SmartModel ™ Data Sources Team Settings…" at bounding box center [505, 0] width 1011 height 0
click at [798, 165] on div at bounding box center [505, 241] width 1011 height 482
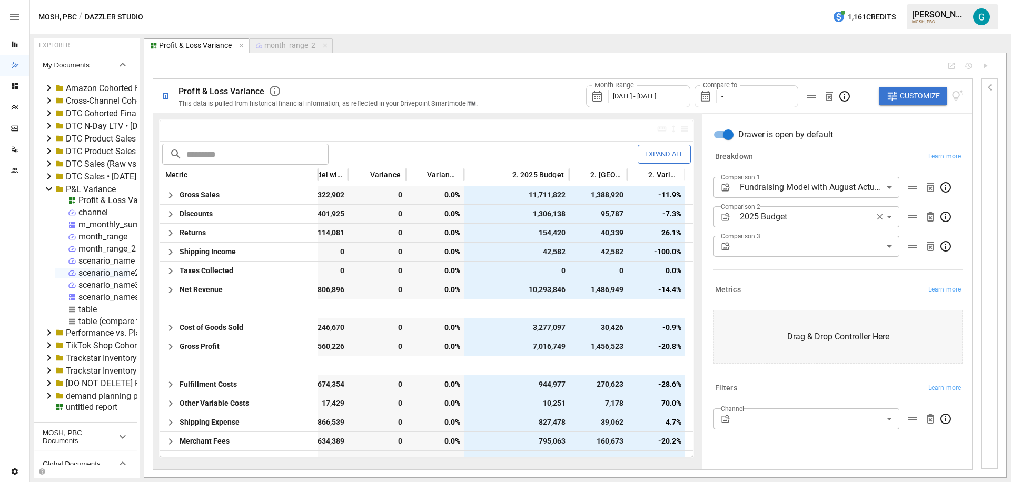
click at [798, 165] on div "**********" at bounding box center [835, 211] width 253 height 133
click at [838, 149] on div "Breakdown Learn more" at bounding box center [835, 154] width 253 height 19
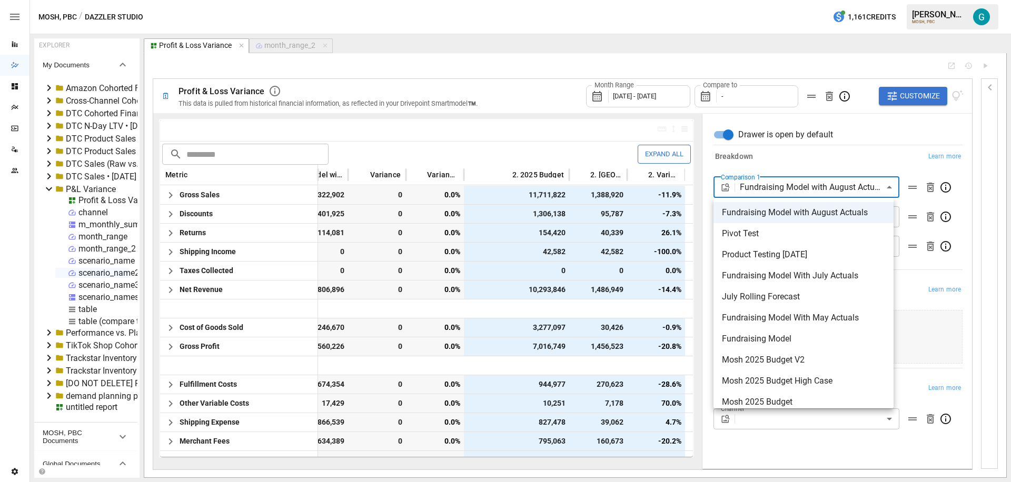
click at [825, 0] on body "Reports Dazzler Studio Dashboards Plans SmartModel ™ Data Sources Team Settings…" at bounding box center [505, 0] width 1011 height 0
click at [817, 157] on div at bounding box center [505, 241] width 1011 height 482
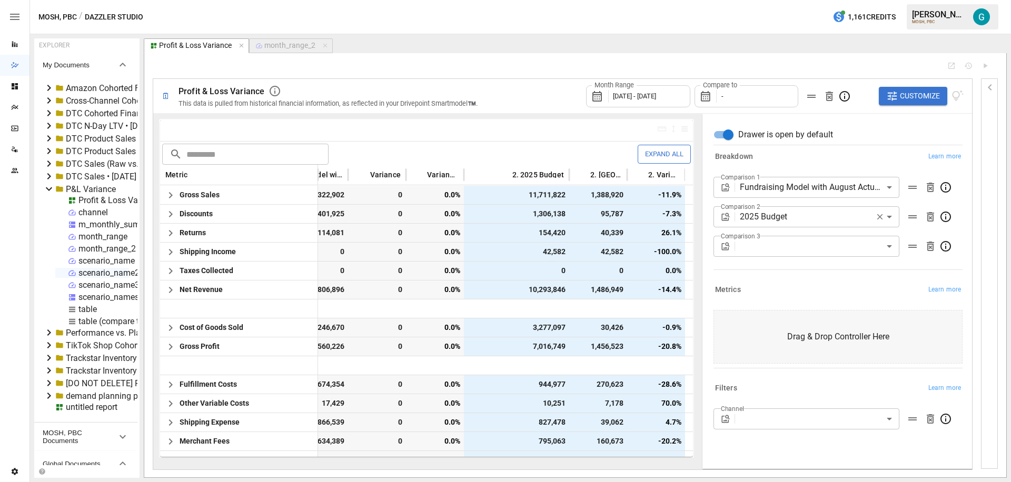
click at [764, 105] on div "Compare to -" at bounding box center [747, 96] width 104 height 22
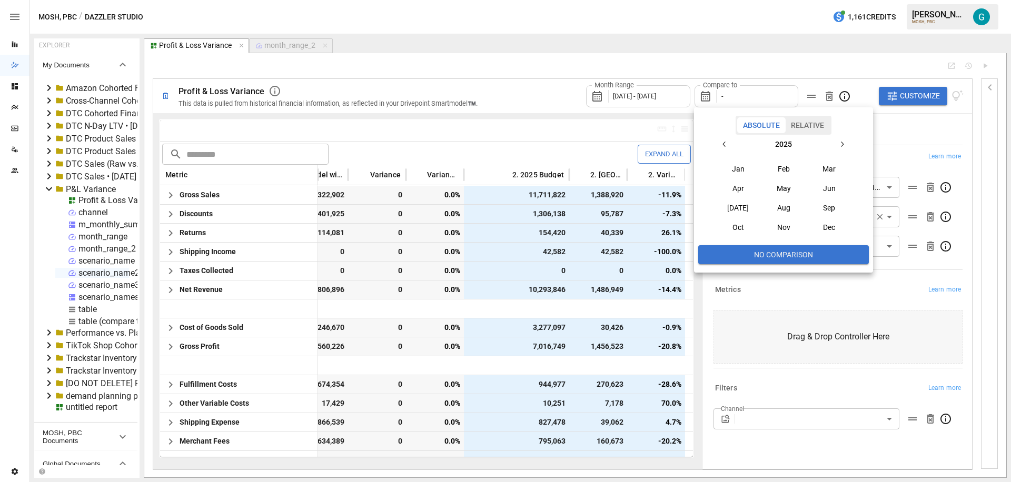
click at [893, 124] on div at bounding box center [505, 241] width 1011 height 482
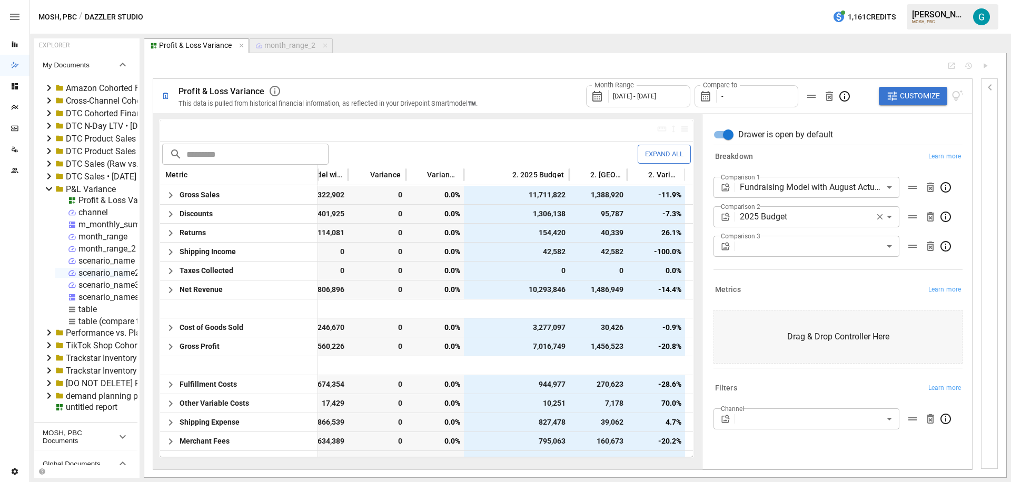
click at [741, 91] on div "Compare to -" at bounding box center [747, 96] width 104 height 22
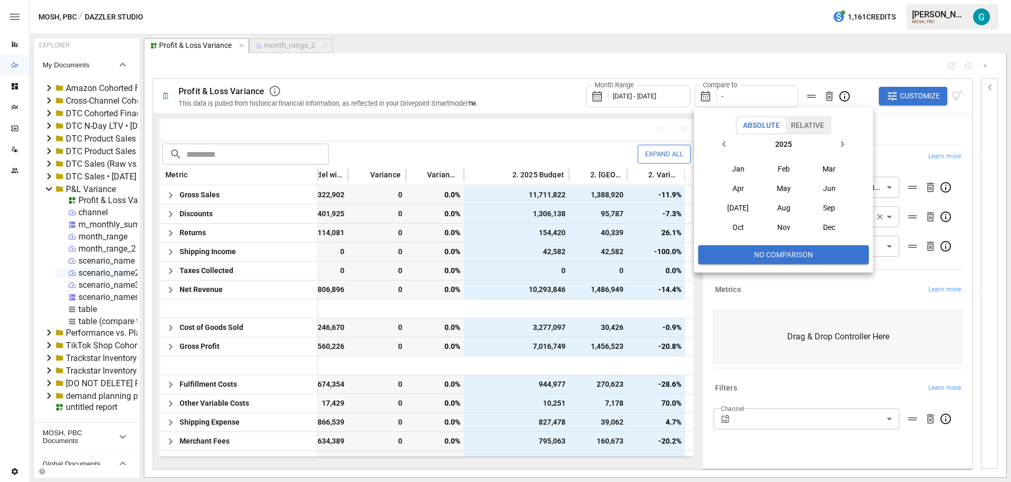
click at [815, 127] on button "Relative" at bounding box center [807, 125] width 45 height 16
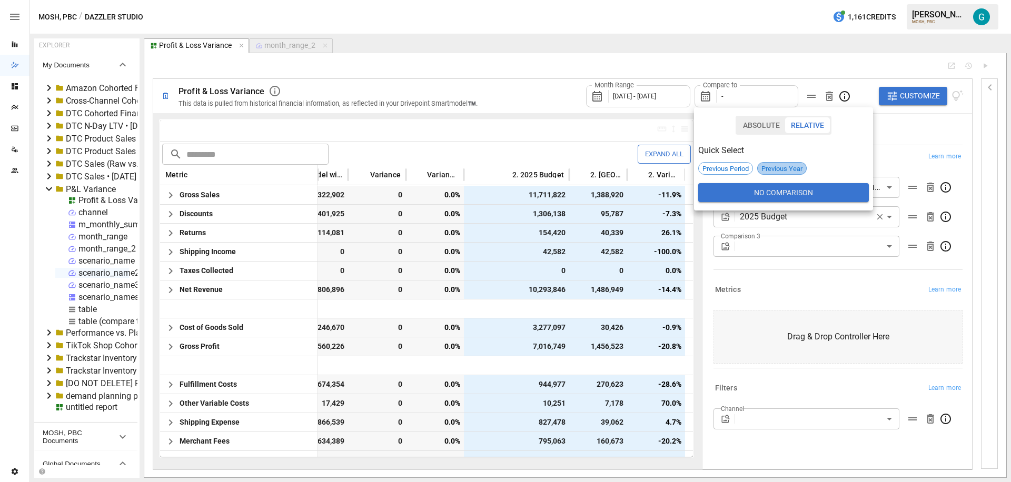
click at [775, 166] on span "Previous Year" at bounding box center [782, 169] width 48 height 8
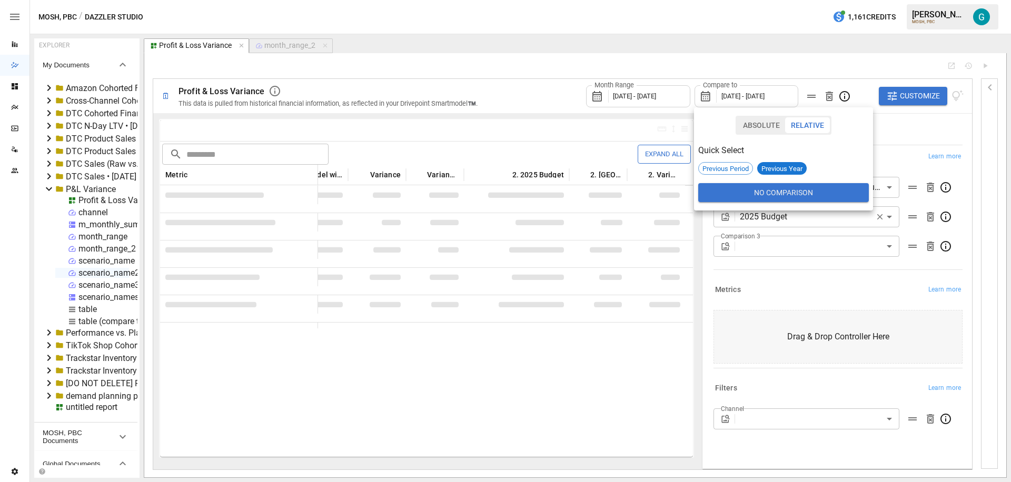
click at [762, 126] on button "Absolute" at bounding box center [761, 125] width 48 height 16
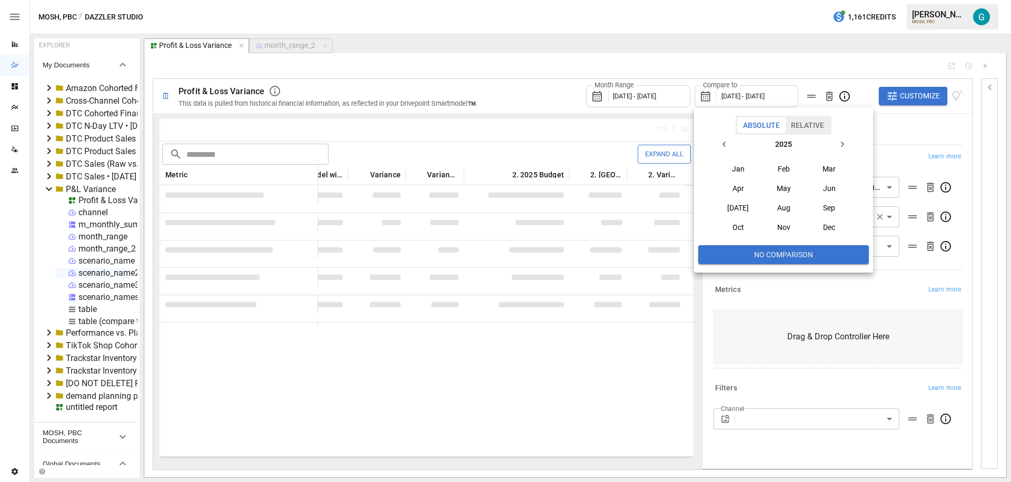
click at [731, 172] on button "Jan" at bounding box center [738, 169] width 45 height 19
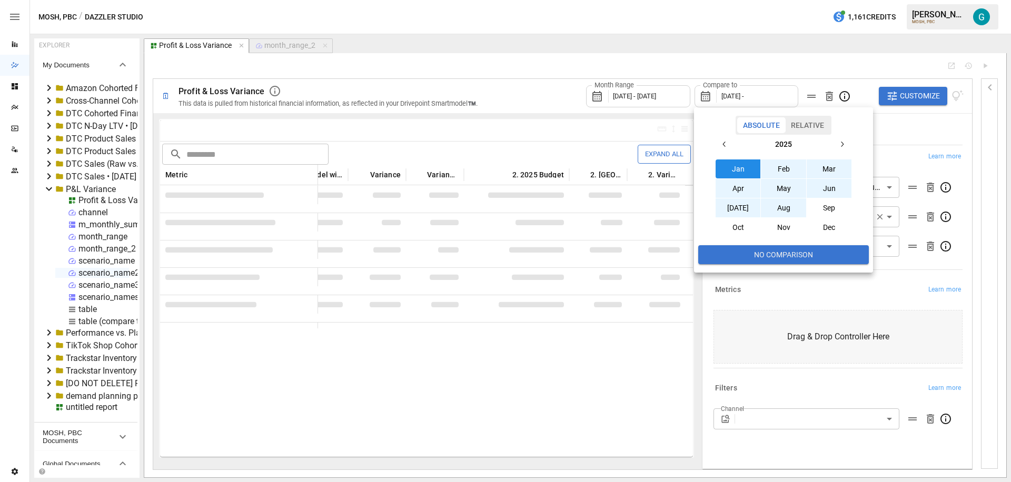
click at [776, 198] on button "May" at bounding box center [783, 188] width 45 height 19
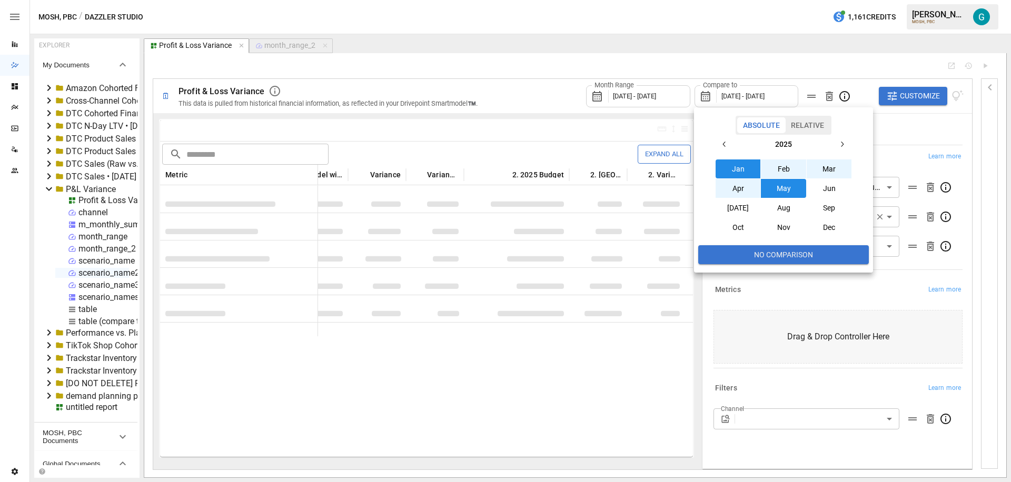
click at [896, 143] on div at bounding box center [505, 241] width 1011 height 482
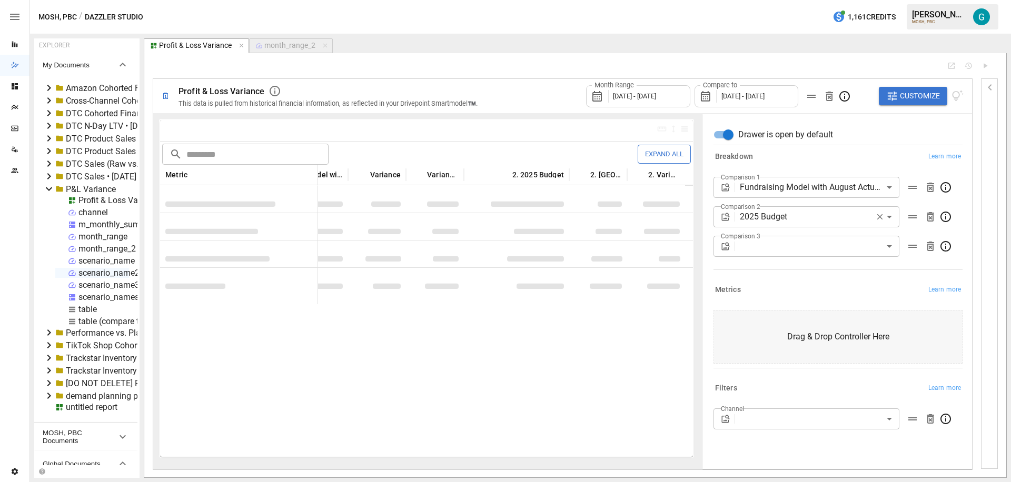
click at [743, 102] on div "Compare to [DATE] - [DATE]" at bounding box center [747, 96] width 104 height 22
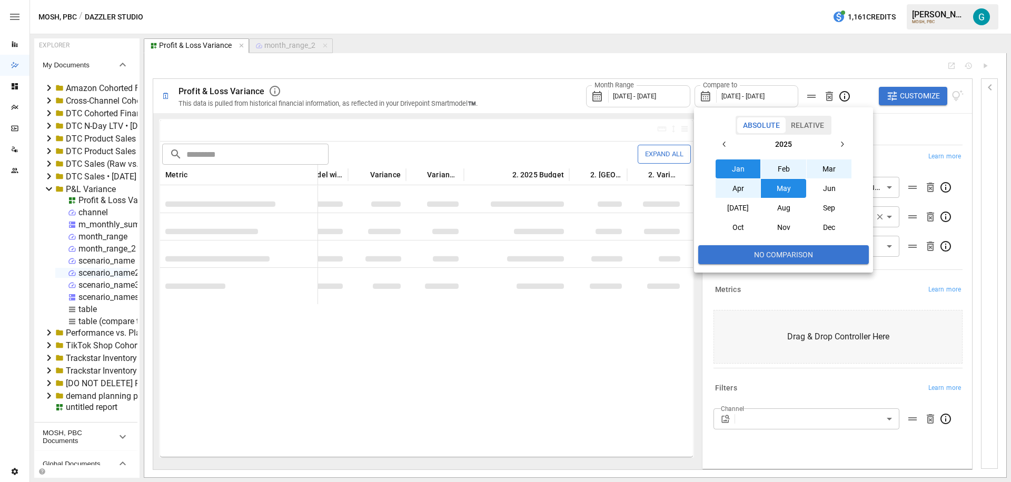
click at [813, 123] on button "Relative" at bounding box center [807, 125] width 45 height 16
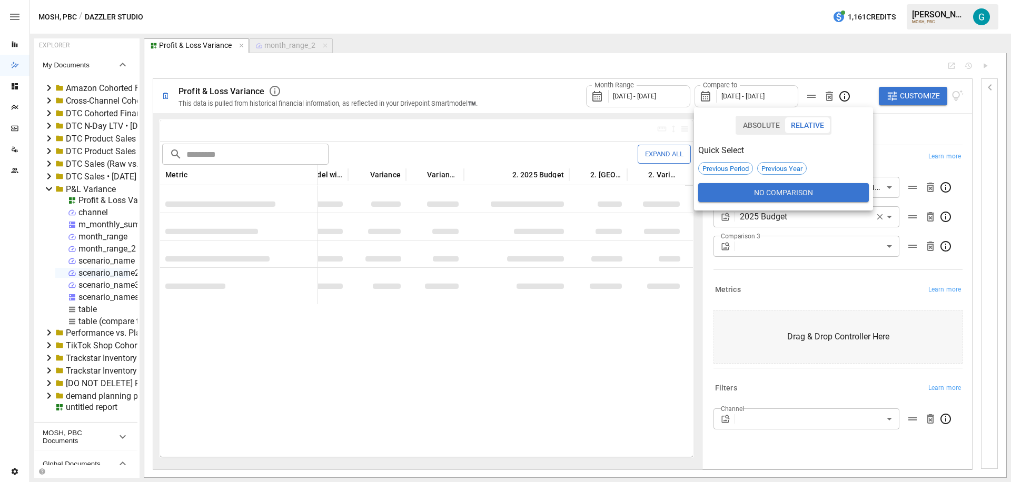
click at [640, 97] on div at bounding box center [505, 241] width 1011 height 482
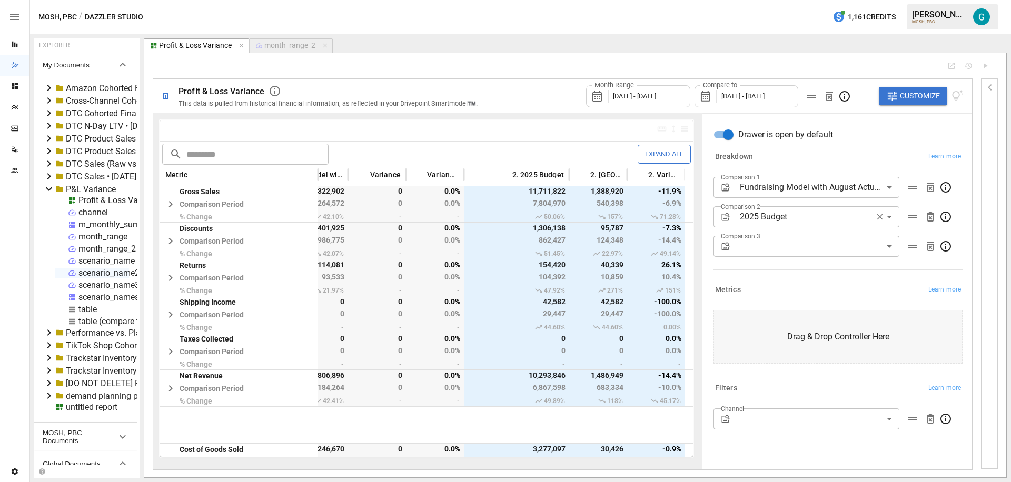
click at [747, 96] on span "[DATE] - [DATE]" at bounding box center [743, 96] width 43 height 8
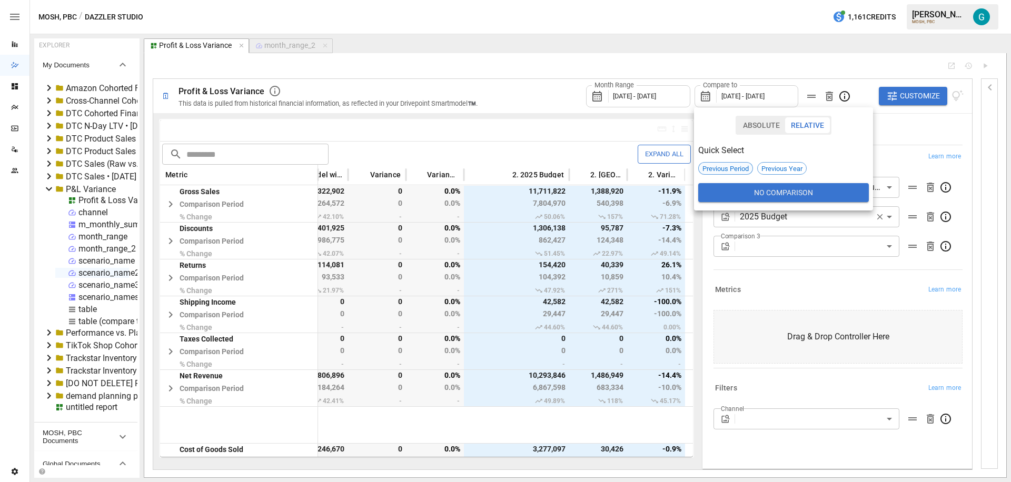
click at [726, 171] on span "Previous Period" at bounding box center [726, 169] width 54 height 8
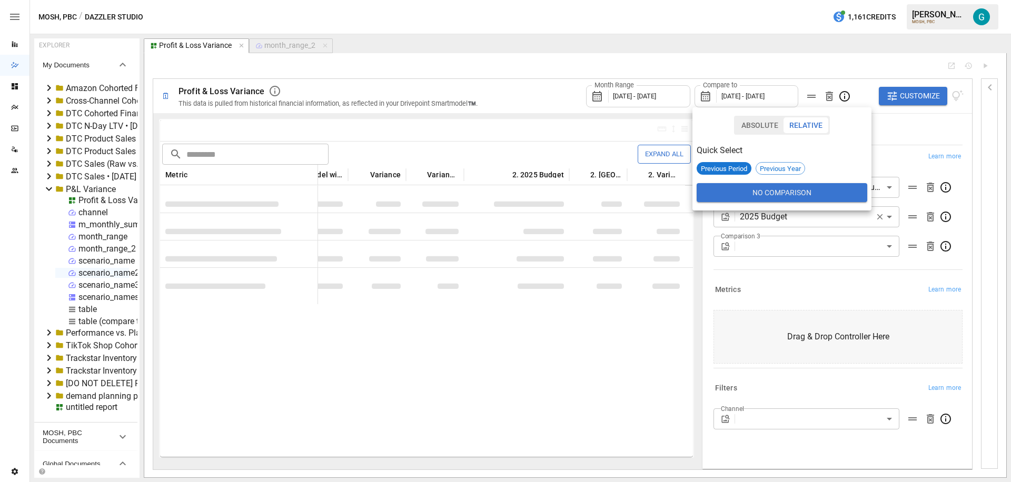
click at [899, 124] on div at bounding box center [505, 241] width 1011 height 482
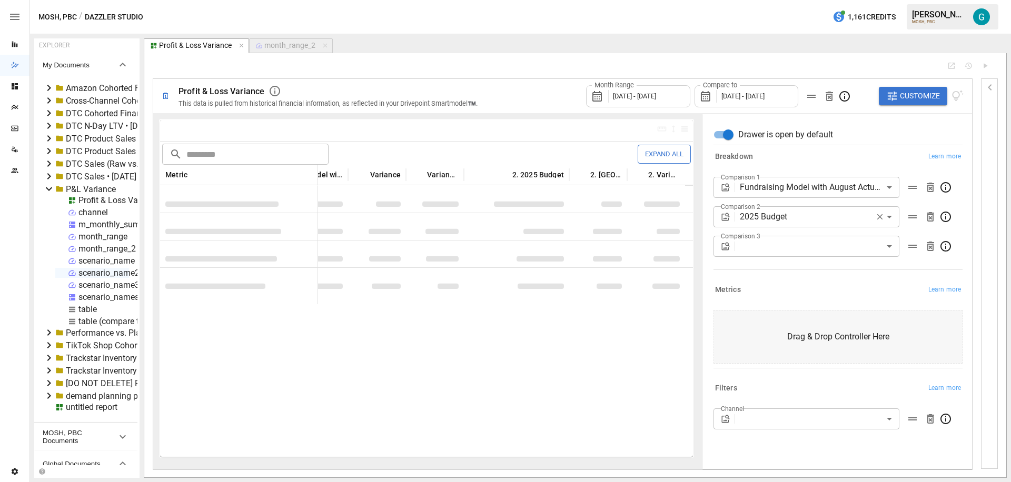
click at [630, 96] on span "[DATE] - [DATE]" at bounding box center [634, 96] width 43 height 8
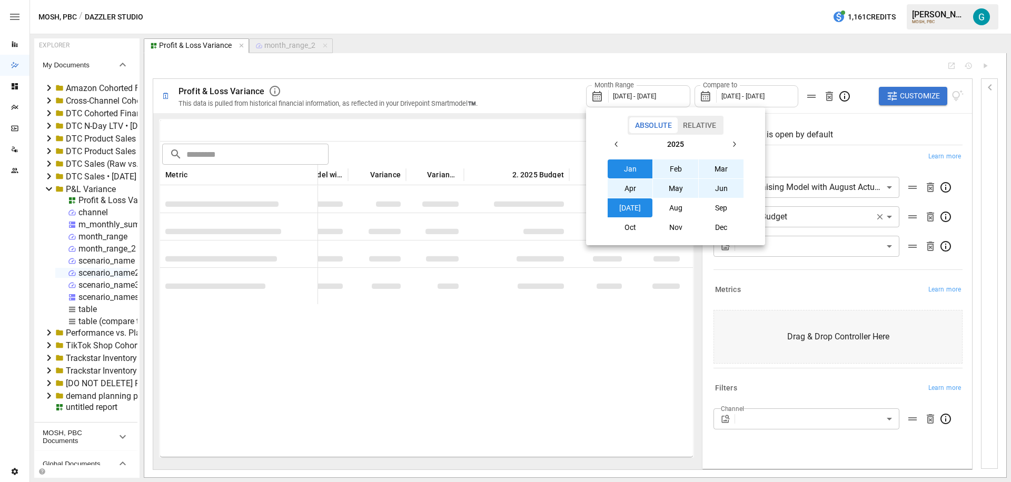
click at [683, 186] on button "May" at bounding box center [675, 188] width 45 height 19
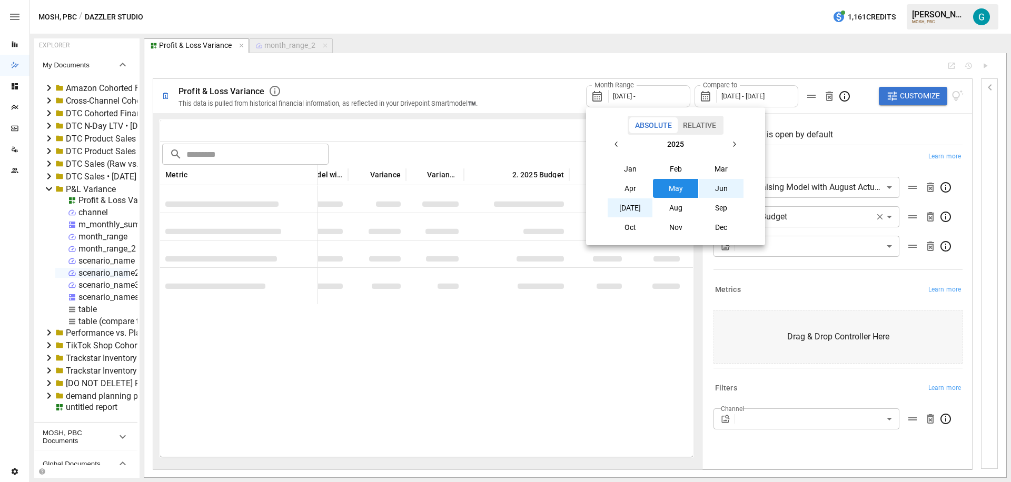
click at [639, 208] on button "[DATE]" at bounding box center [630, 208] width 45 height 19
click at [878, 115] on div at bounding box center [505, 241] width 1011 height 482
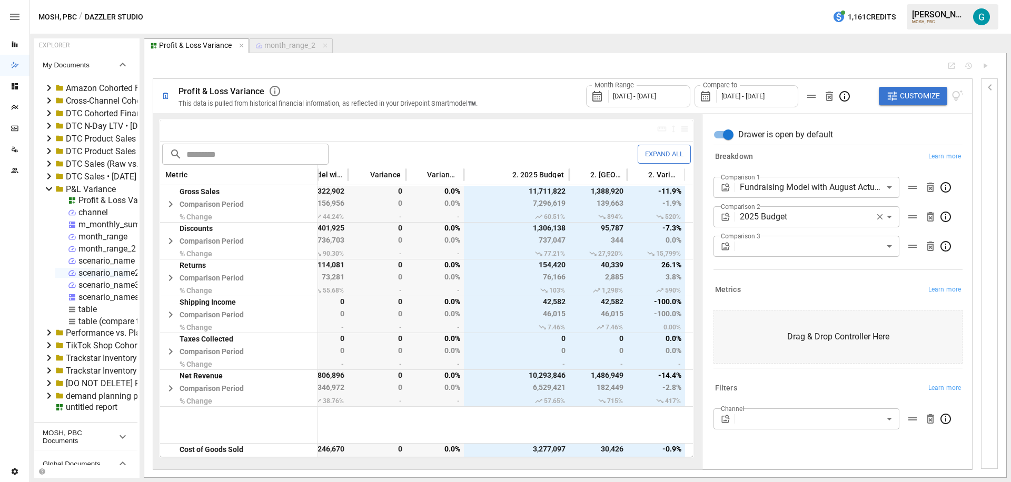
click at [724, 96] on span "[DATE] - [DATE]" at bounding box center [743, 96] width 43 height 8
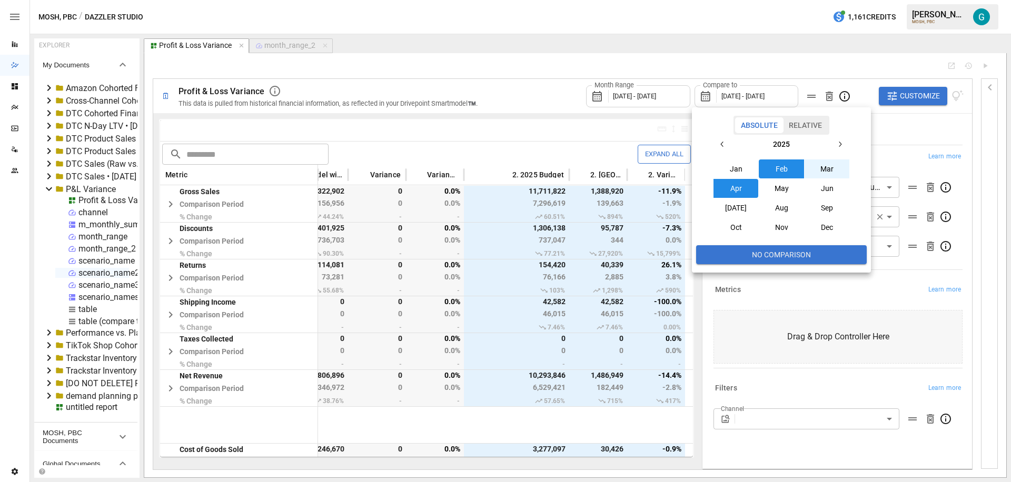
drag, startPoint x: 760, startPoint y: 251, endPoint x: 780, endPoint y: 232, distance: 27.6
click at [760, 251] on button "No Comparison" at bounding box center [781, 254] width 171 height 19
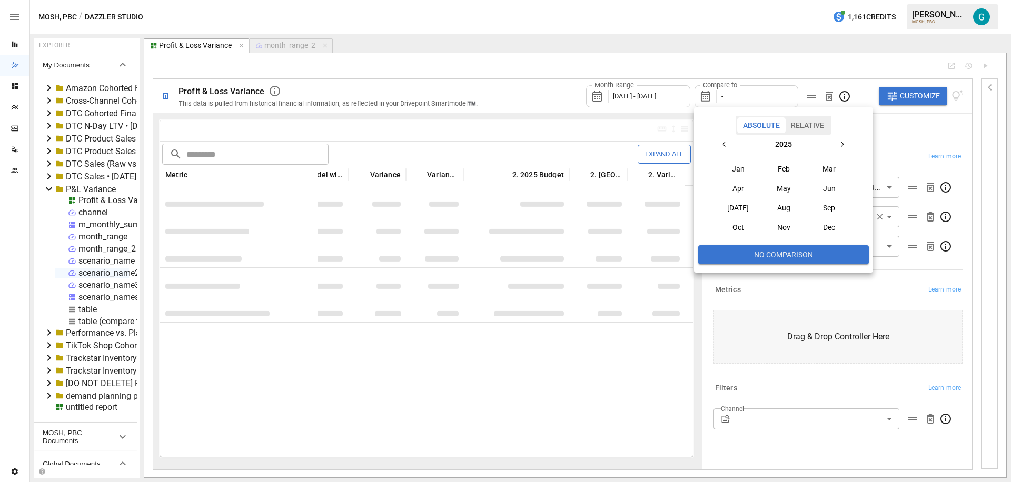
click at [924, 122] on div at bounding box center [505, 241] width 1011 height 482
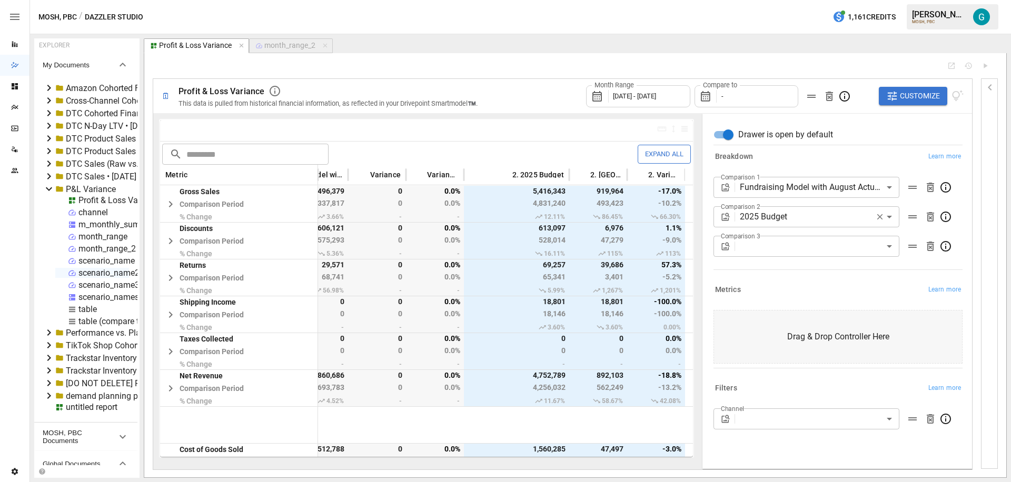
click at [763, 102] on div "Compare to -" at bounding box center [747, 96] width 104 height 22
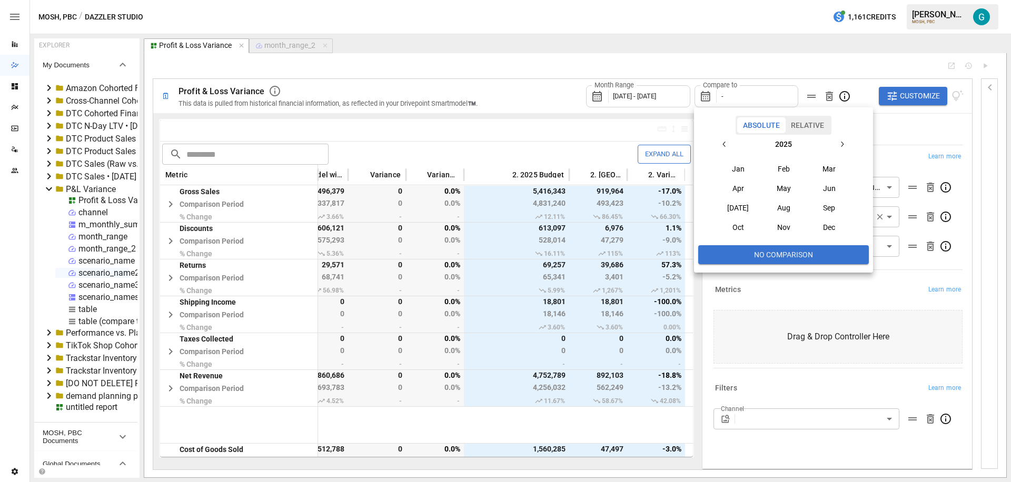
click at [813, 129] on button "Relative" at bounding box center [807, 125] width 45 height 16
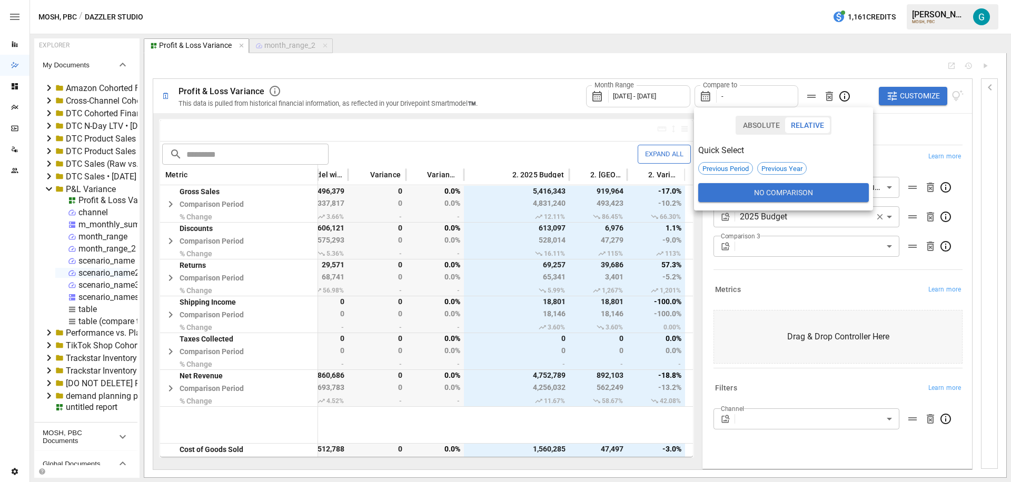
click at [769, 121] on button "Absolute" at bounding box center [761, 125] width 48 height 16
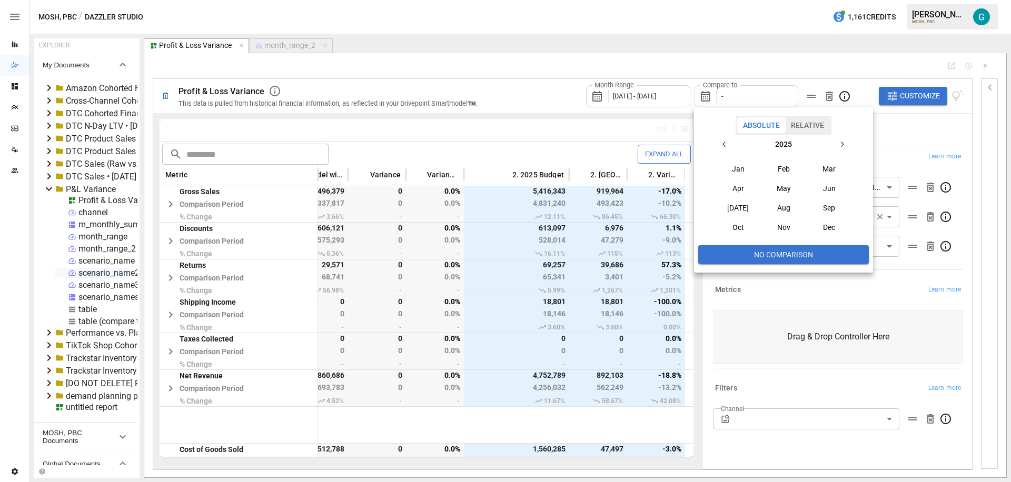
click at [762, 54] on div at bounding box center [505, 241] width 1011 height 482
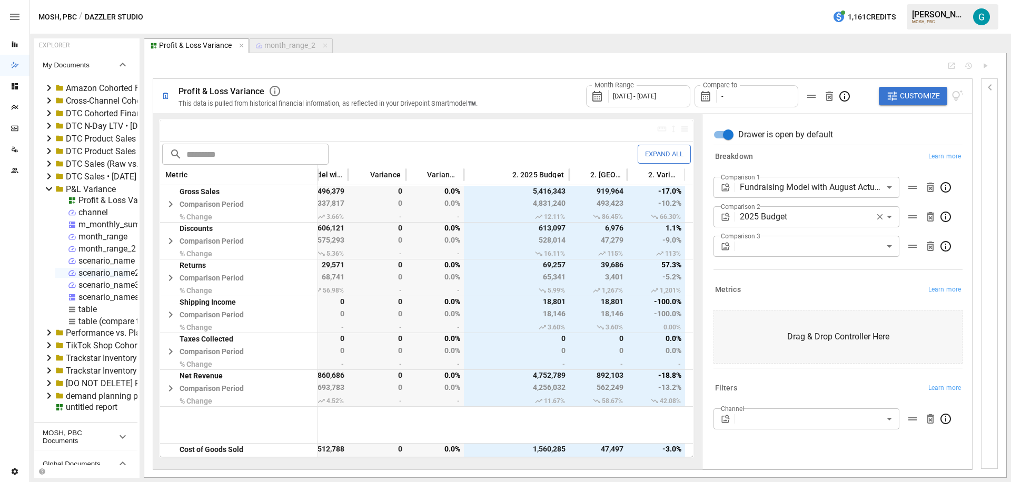
click at [802, 0] on body "Reports Dazzler Studio Dashboards Plans SmartModel ™ Data Sources Team Settings…" at bounding box center [505, 0] width 1011 height 0
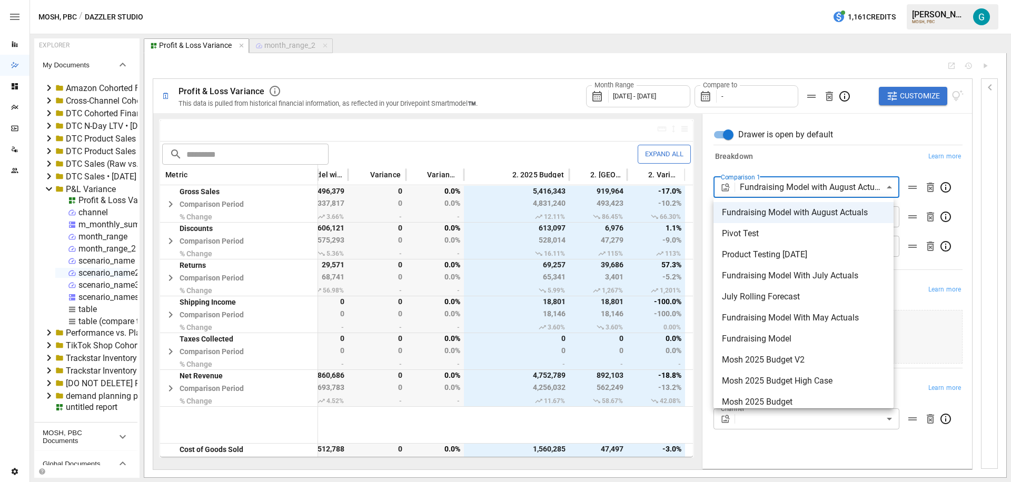
click at [835, 151] on div at bounding box center [505, 241] width 1011 height 482
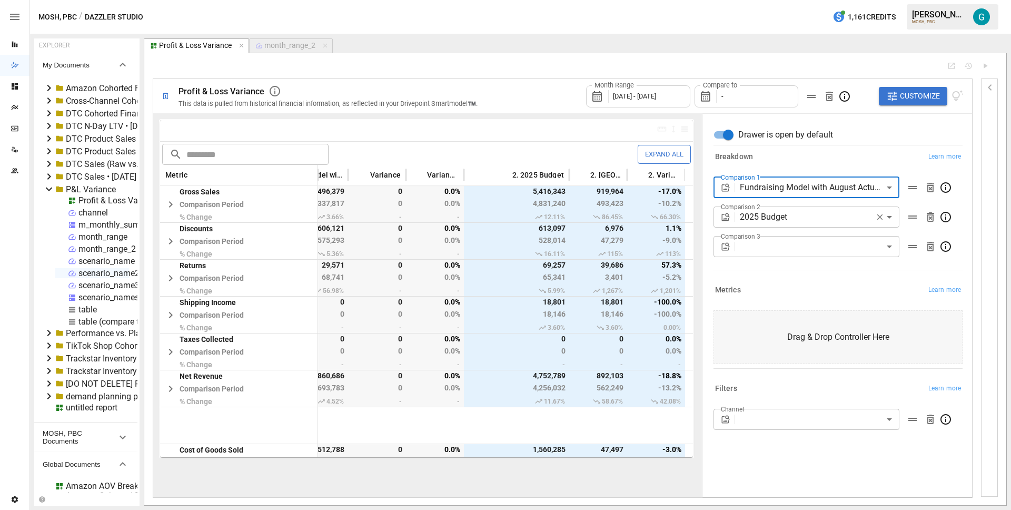
click at [689, 17] on div "MOSH, PBC / Dazzler Studio 1,161 Credits [PERSON_NAME] MOSH, PBC" at bounding box center [520, 17] width 981 height 34
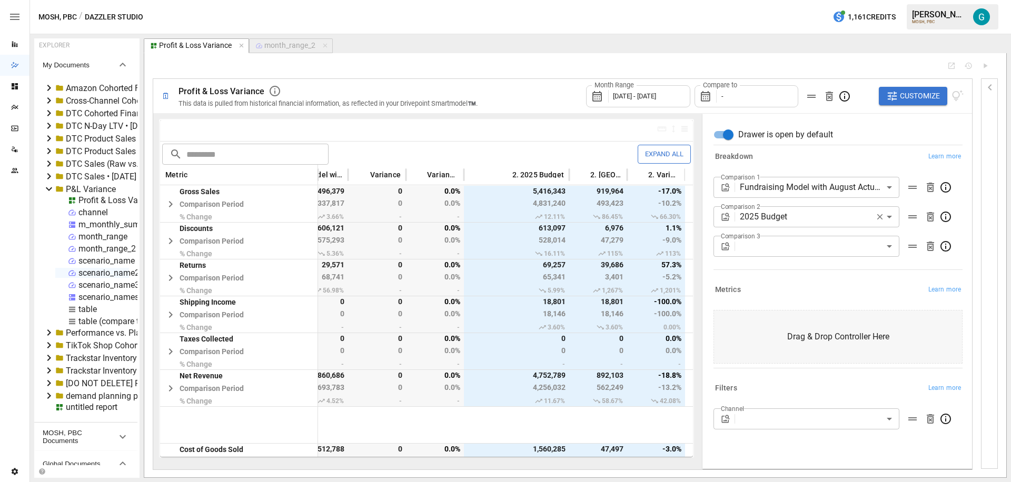
click at [283, 47] on div "month_range_2" at bounding box center [289, 45] width 51 height 9
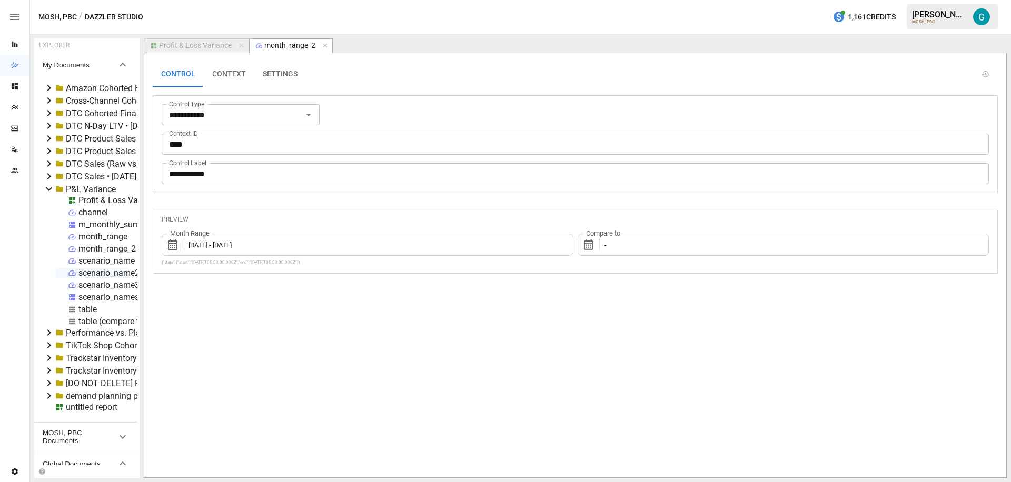
click at [215, 45] on div "Profit & Loss Variance" at bounding box center [195, 45] width 73 height 9
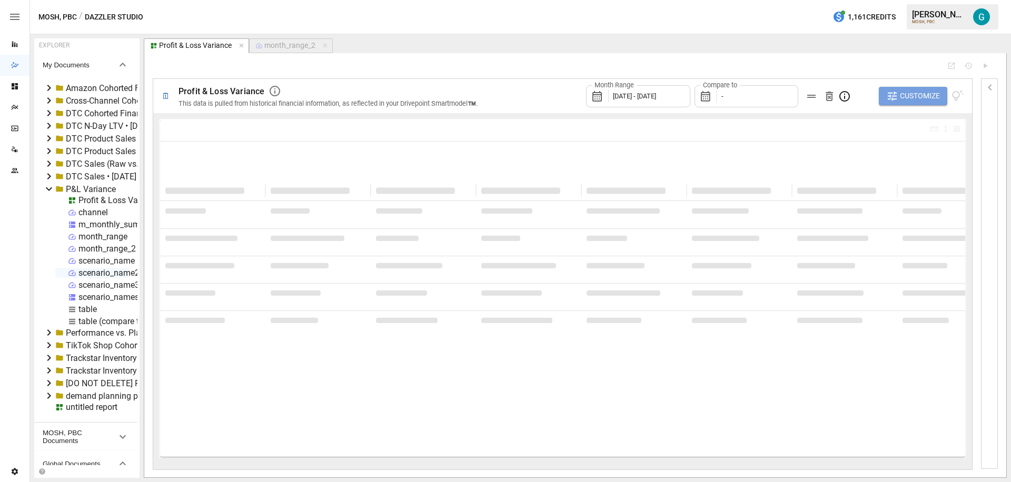
click at [895, 93] on icon "button" at bounding box center [892, 96] width 9 height 9
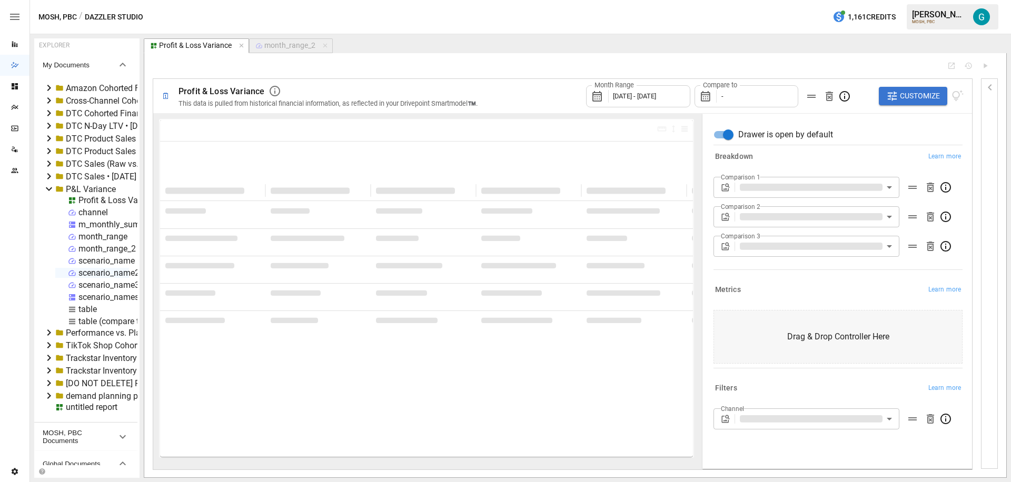
type input "**********"
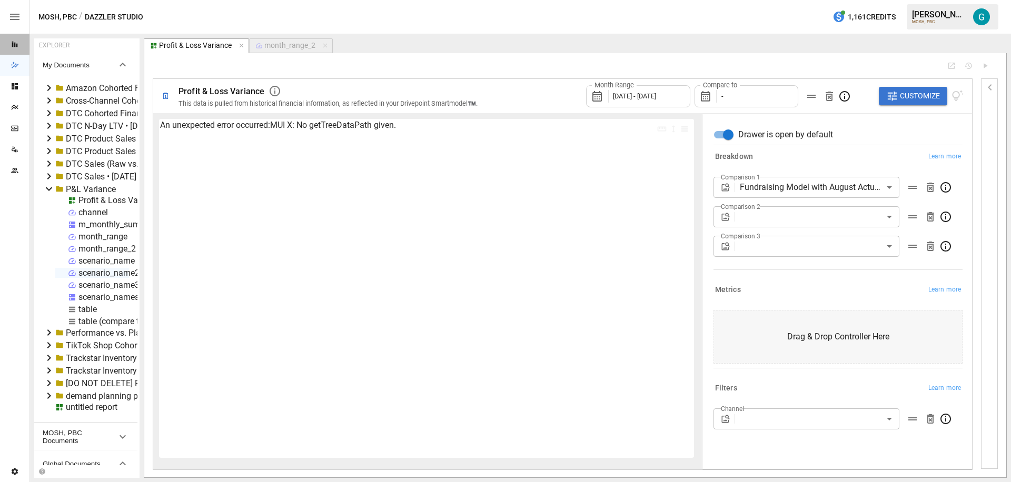
click at [16, 38] on div "Reports" at bounding box center [14, 44] width 29 height 21
click at [101, 272] on div "scenario_name2" at bounding box center [108, 273] width 61 height 10
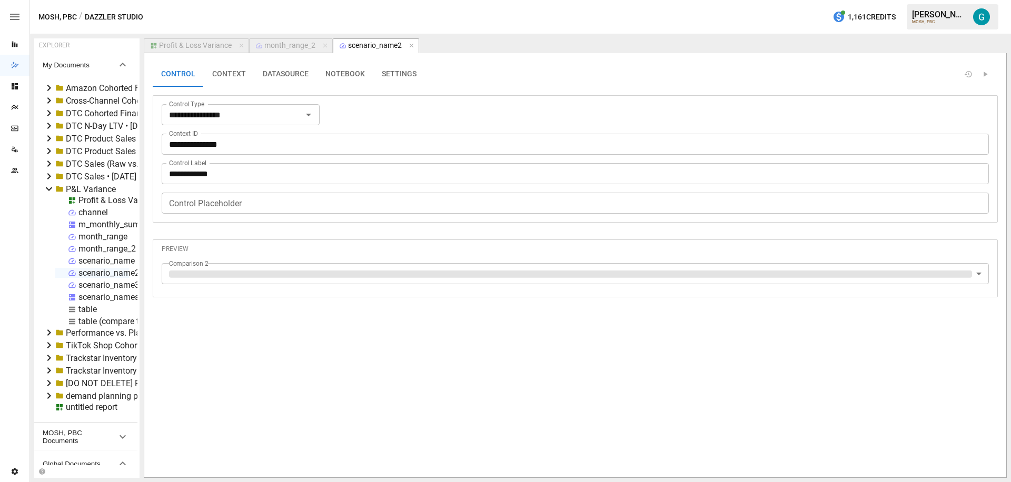
click at [396, 72] on button "SETTINGS" at bounding box center [399, 74] width 52 height 25
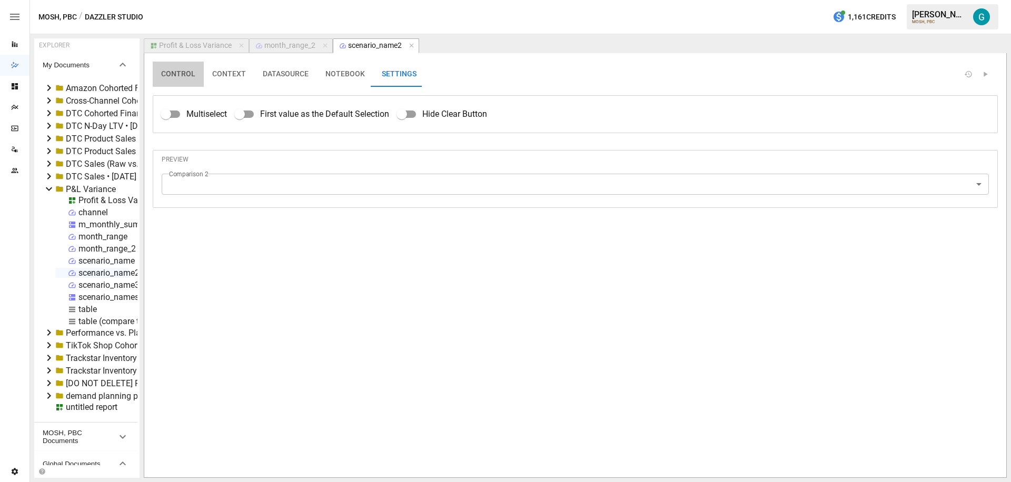
click at [190, 70] on button "CONTROL" at bounding box center [178, 74] width 51 height 25
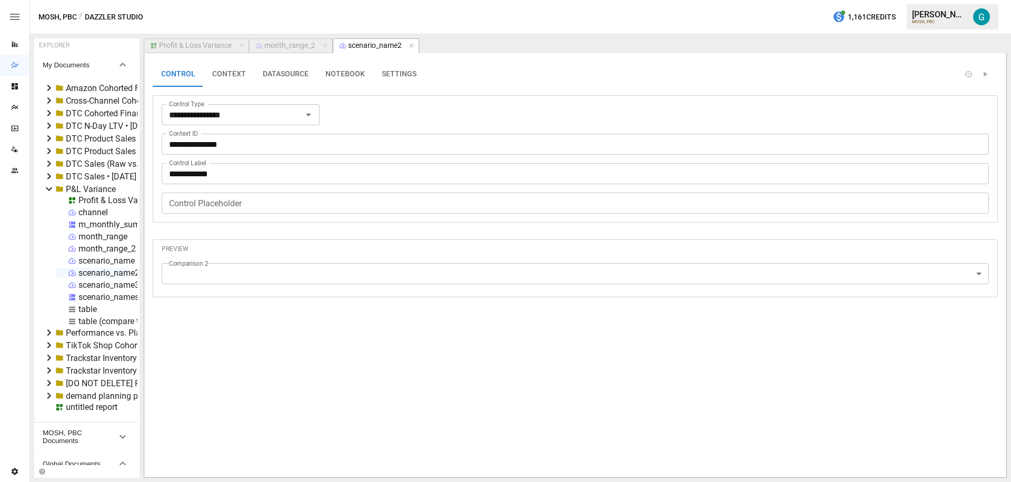
click at [298, 104] on div "**********" at bounding box center [575, 158] width 845 height 127
click at [286, 124] on div "**********" at bounding box center [241, 114] width 158 height 21
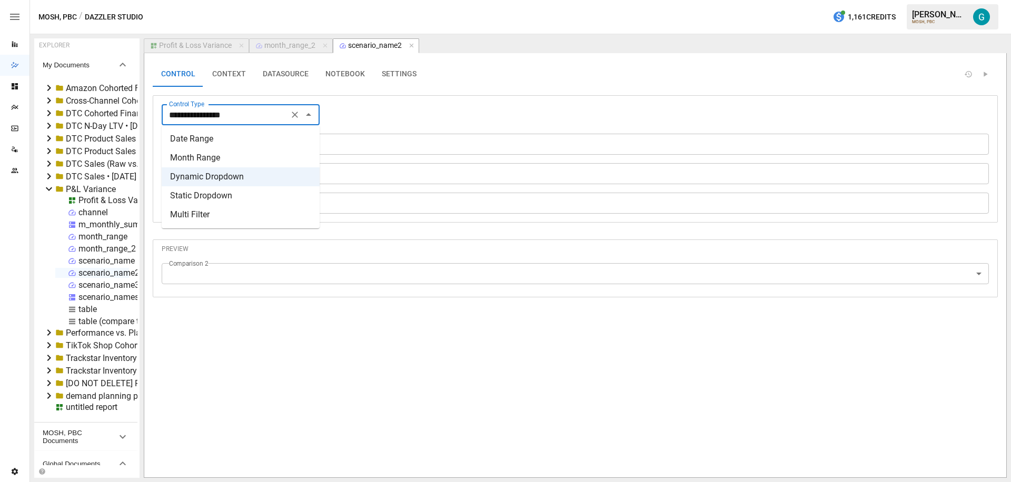
click at [409, 98] on div "**********" at bounding box center [575, 158] width 845 height 127
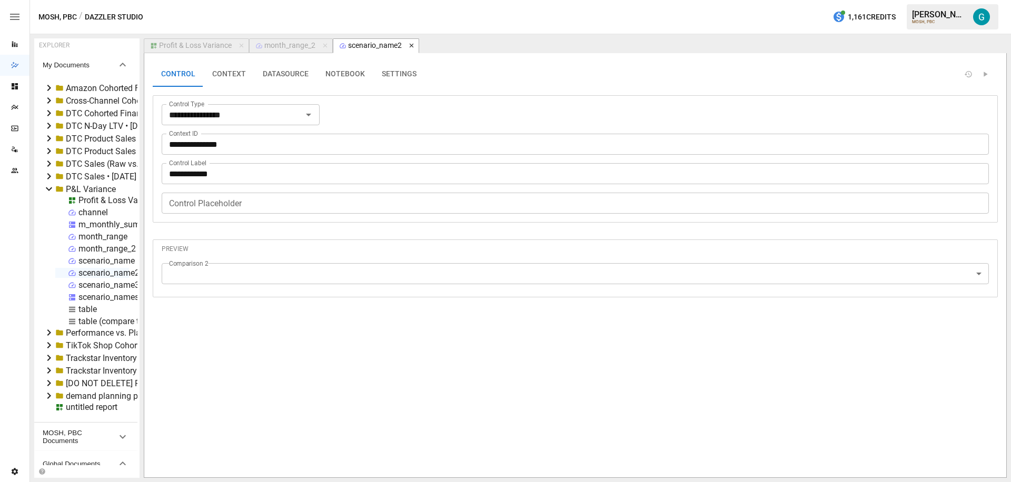
click at [412, 43] on icon "button" at bounding box center [411, 45] width 7 height 7
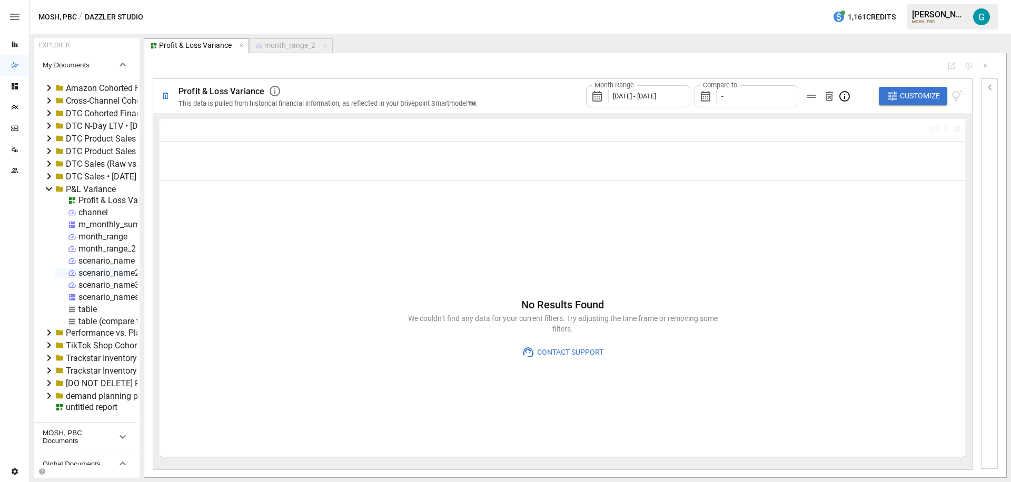
type input "**********"
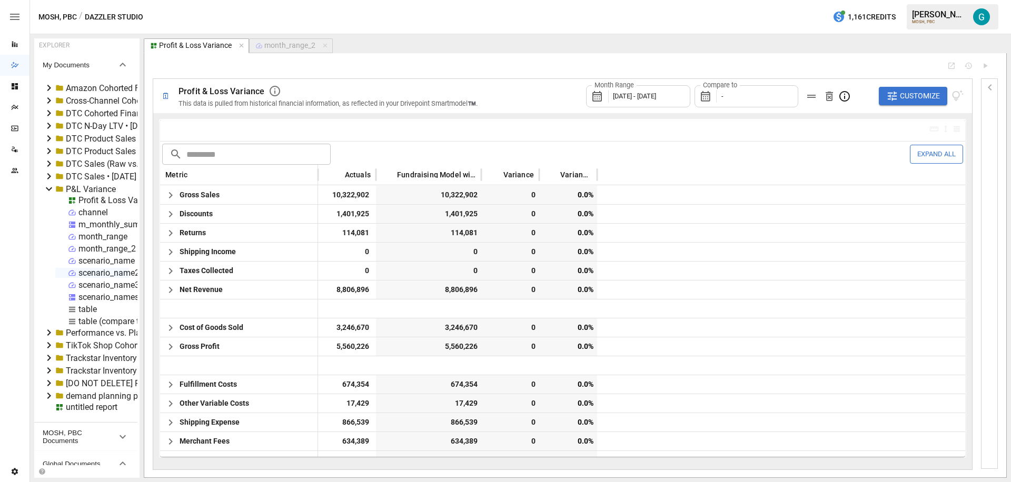
click at [104, 274] on div "scenario_name2" at bounding box center [108, 273] width 61 height 10
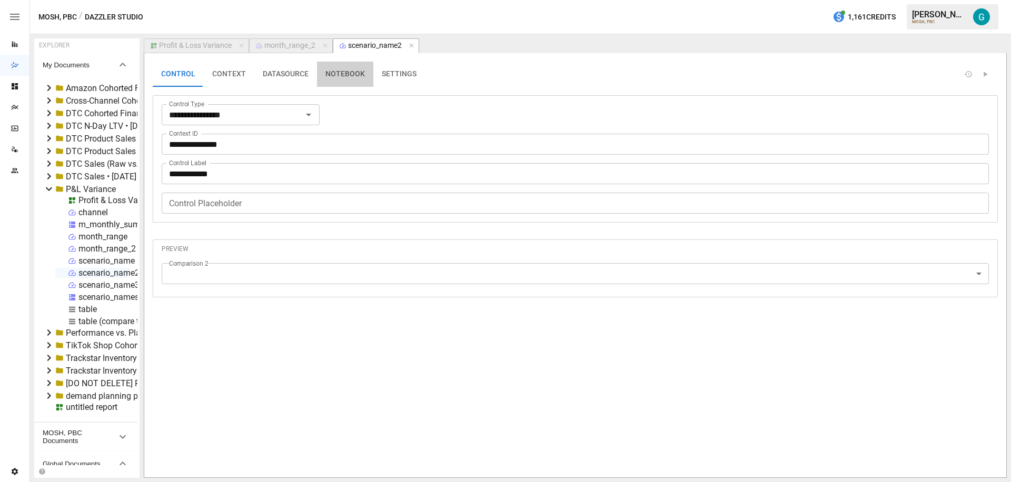
click at [345, 73] on button "NOTEBOOK" at bounding box center [345, 74] width 56 height 25
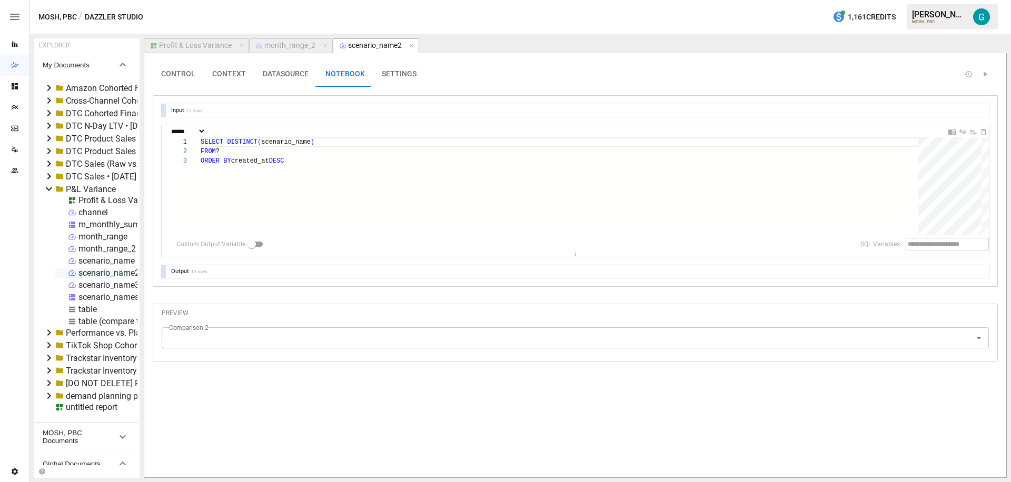
click at [618, 68] on div at bounding box center [690, 74] width 531 height 25
